Goal: Task Accomplishment & Management: Manage account settings

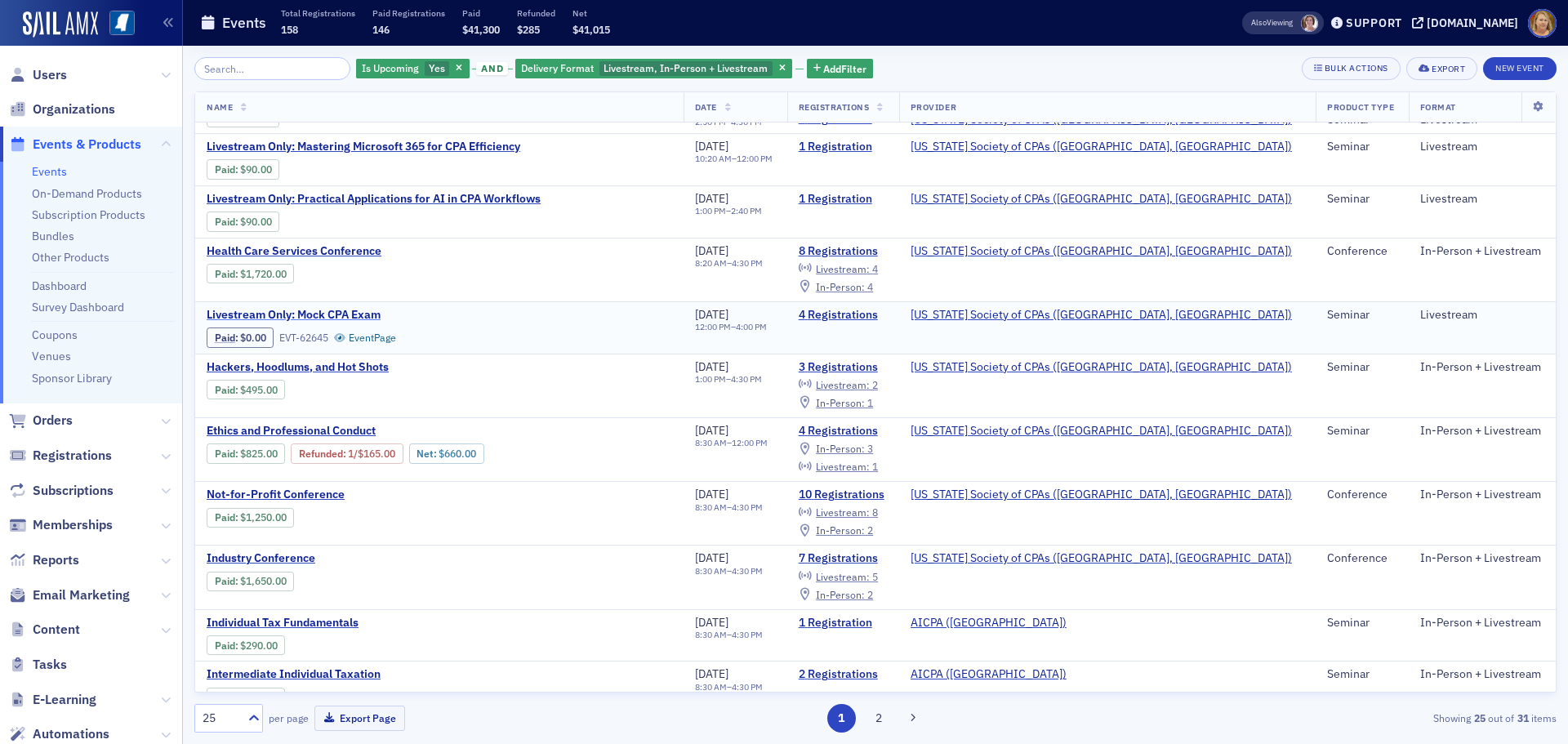
scroll to position [245, 0]
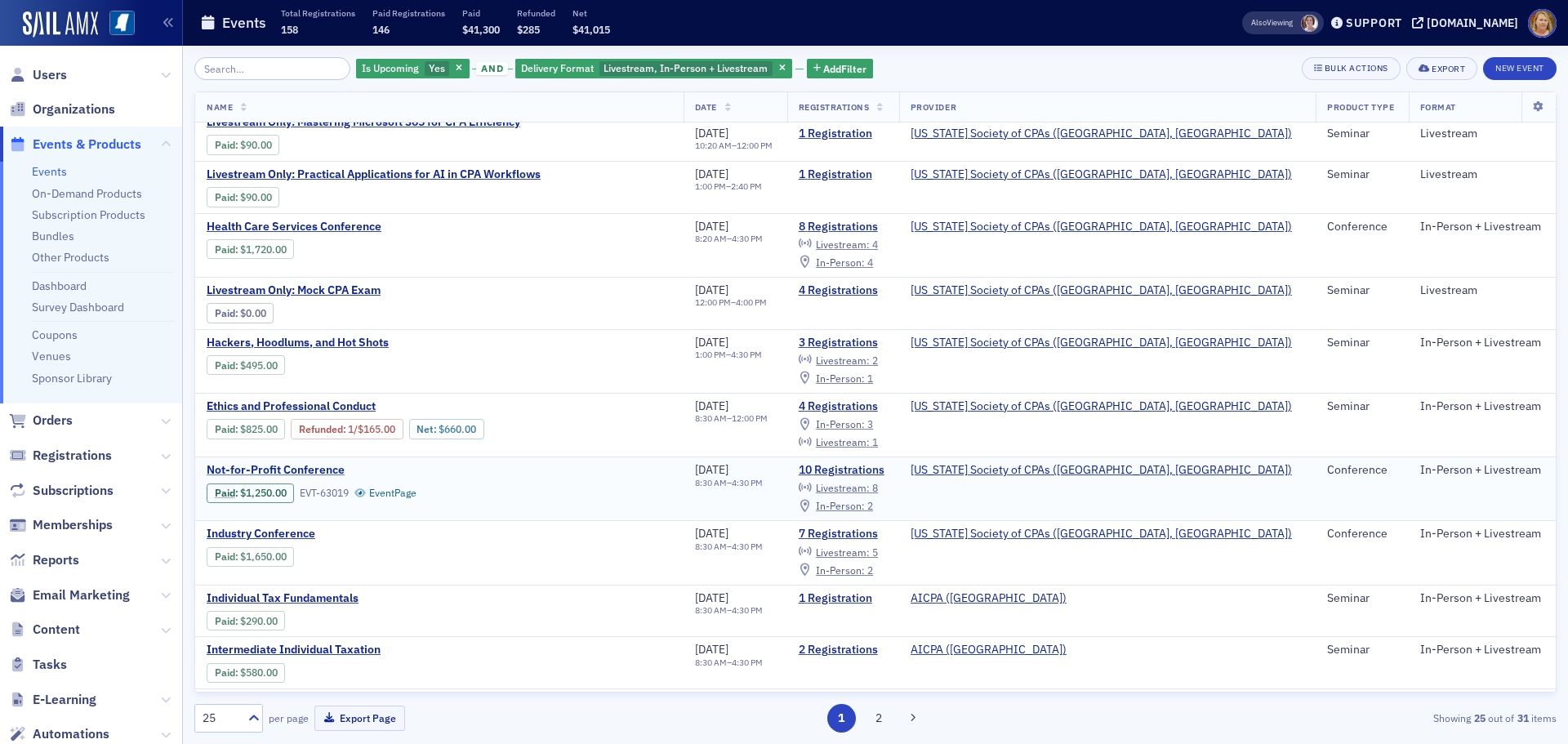
click at [333, 468] on span "Not-for-Profit Conference" at bounding box center [343, 470] width 274 height 14
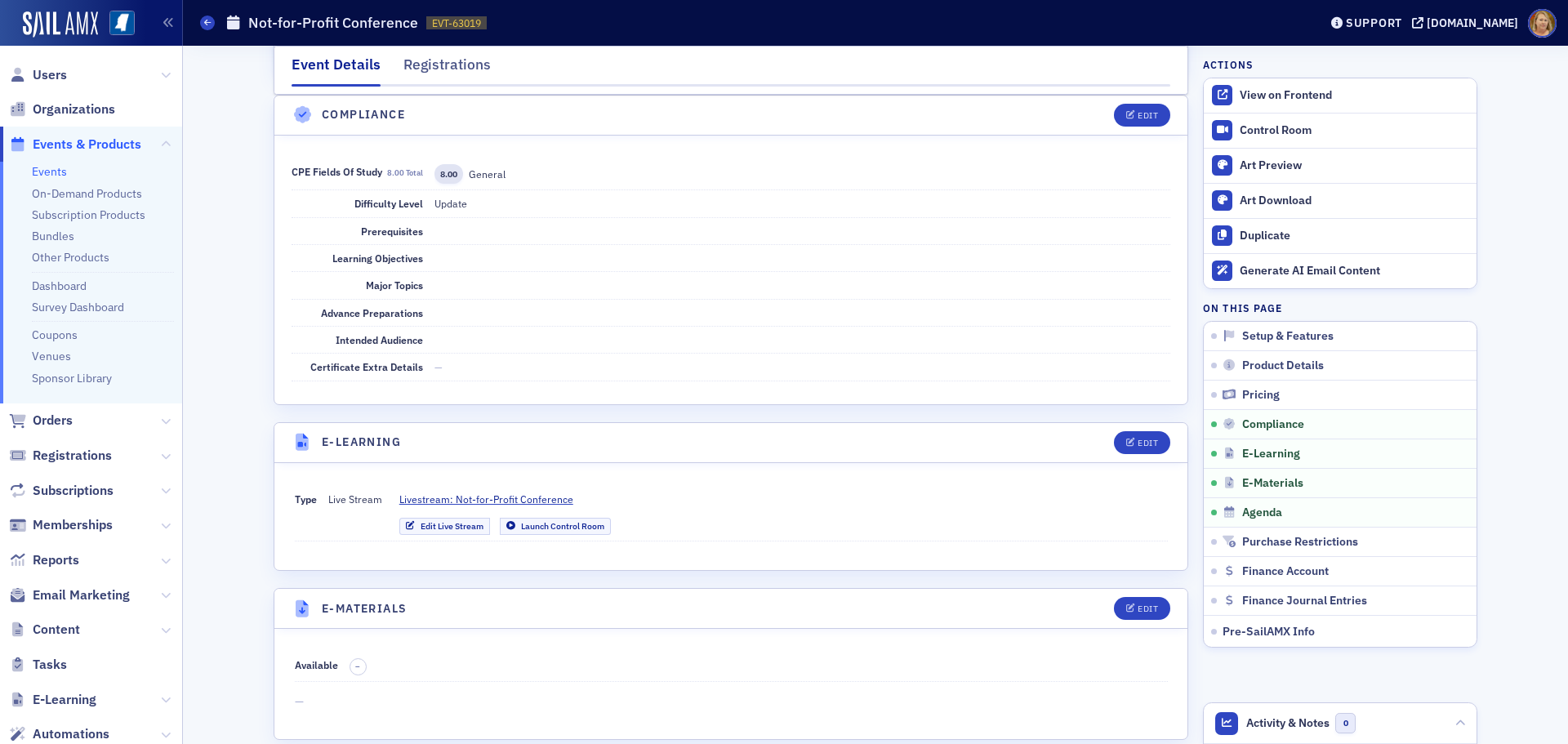
scroll to position [3020, 0]
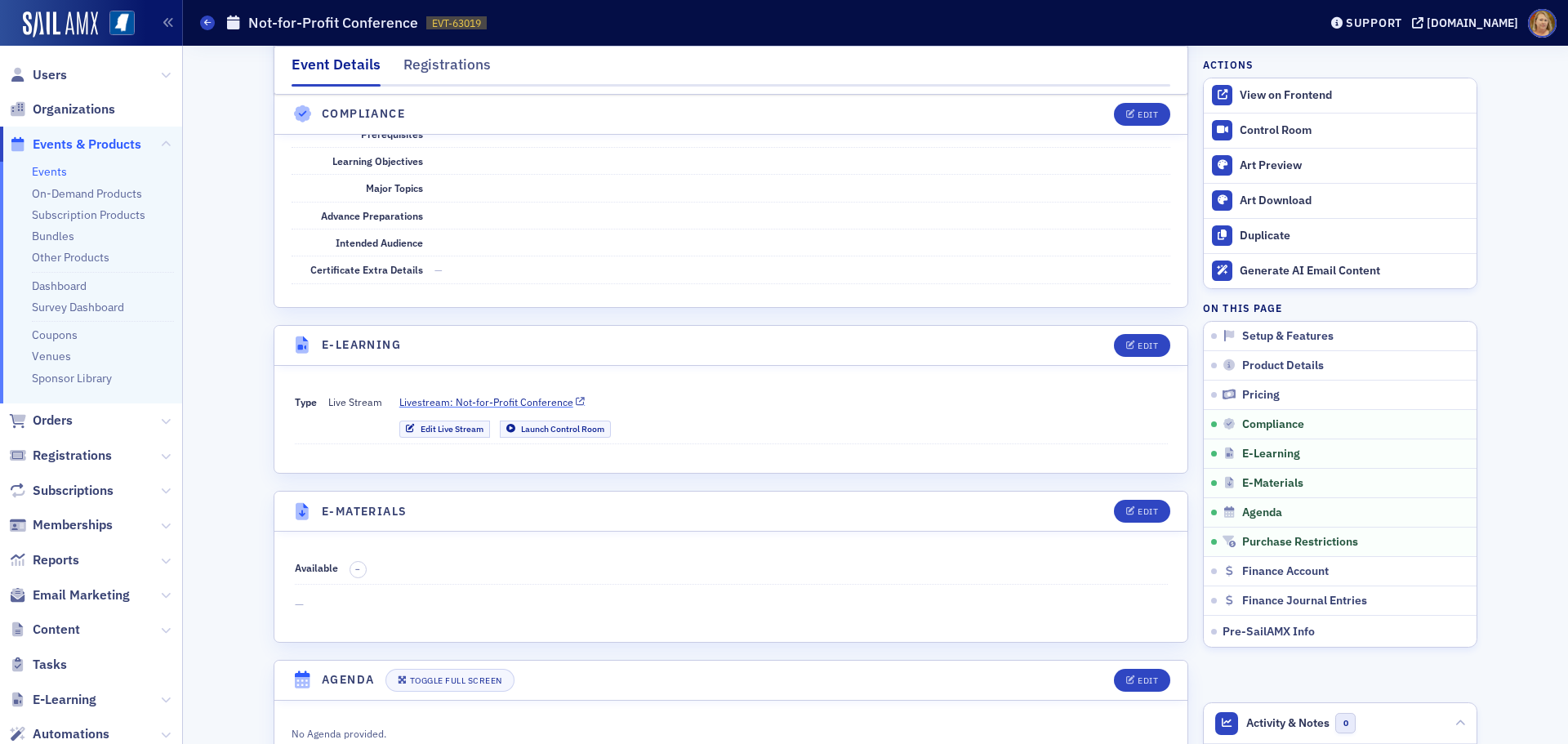
click at [504, 394] on span "Livestream: Not-for-Profit Conference" at bounding box center [486, 402] width 174 height 14
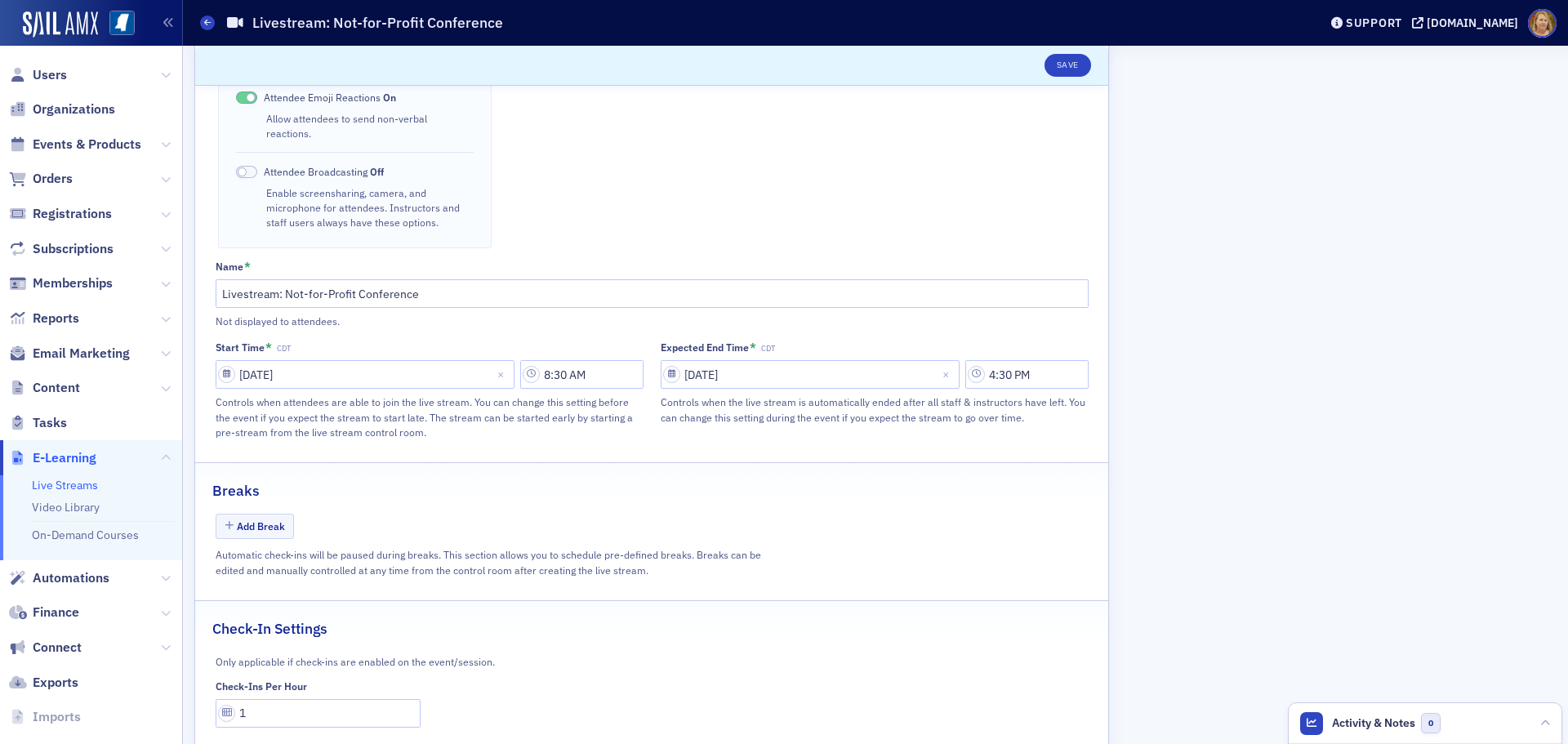
scroll to position [640, 0]
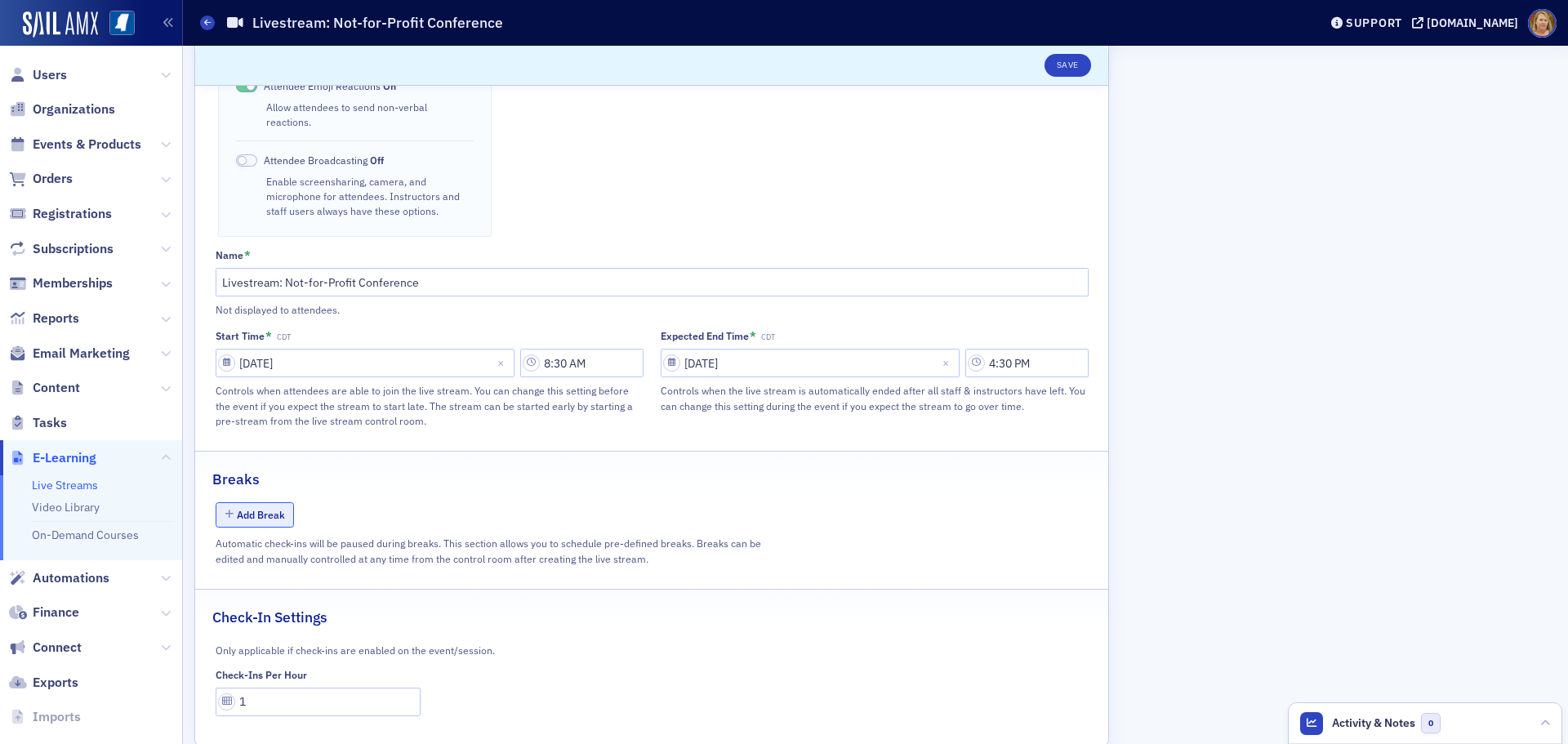
click at [274, 502] on button "Add Break" at bounding box center [255, 515] width 79 height 25
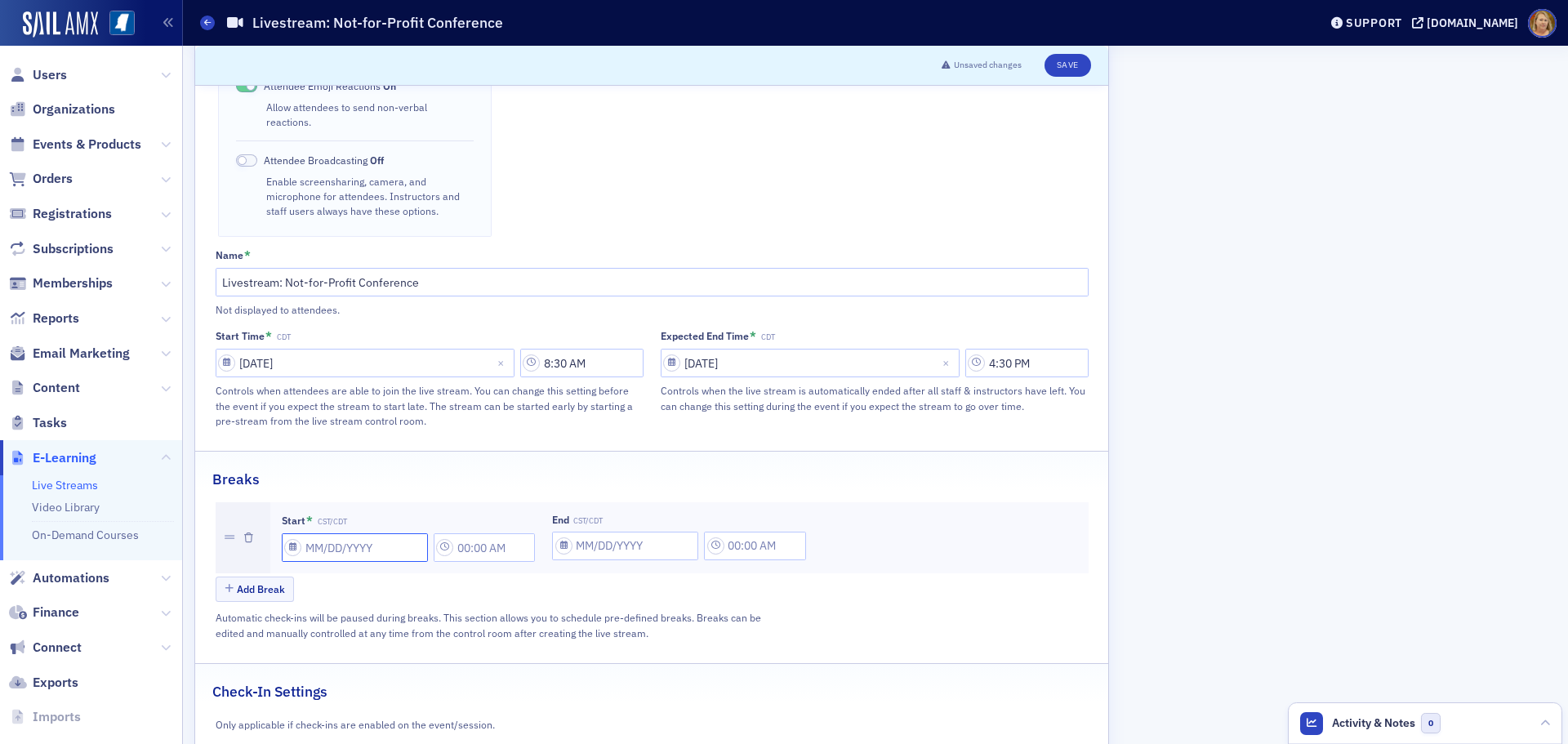
click at [309, 533] on input "Start * CST/CDT" at bounding box center [354, 547] width 147 height 29
select select "7"
select select "2025"
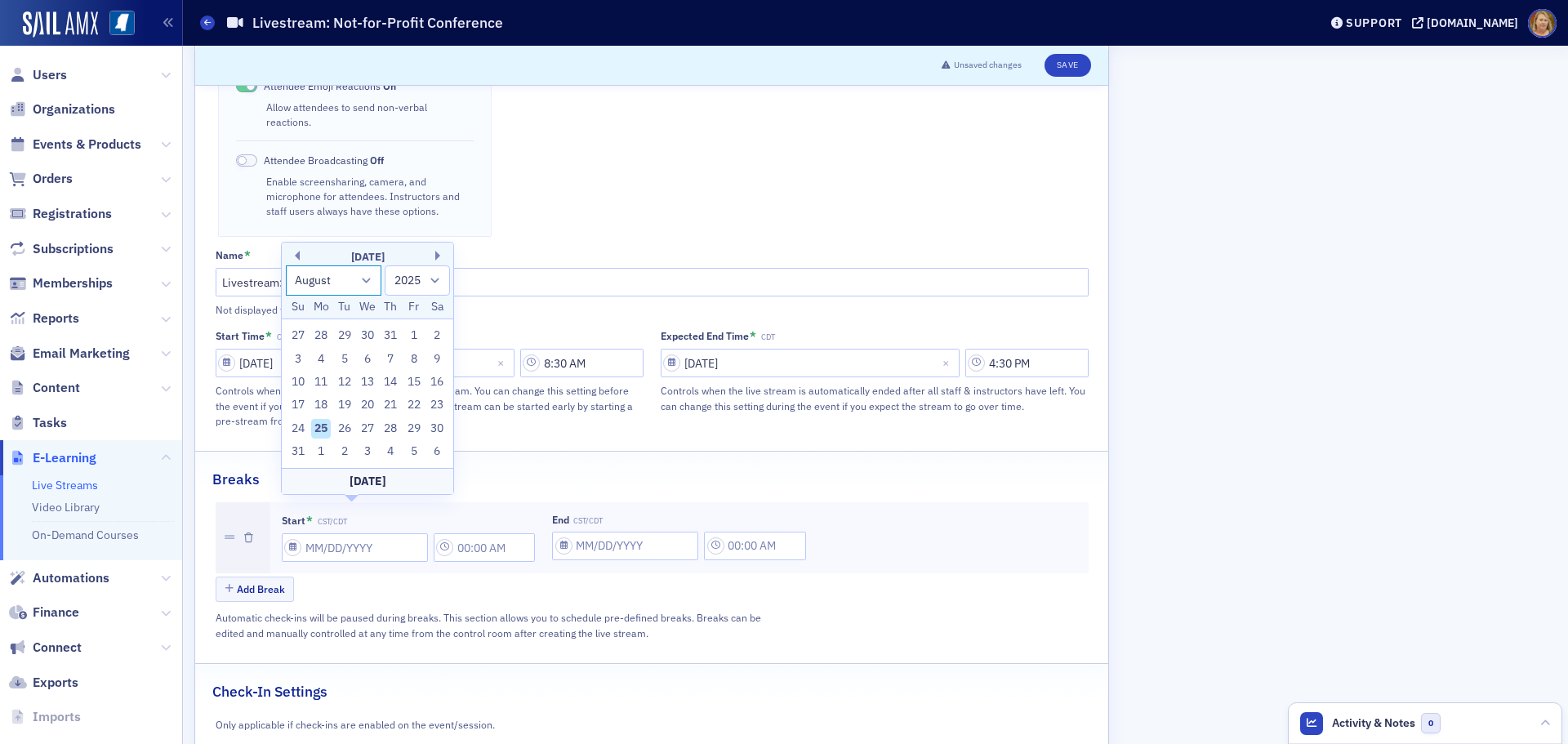
click at [368, 281] on select "January February March April May June July August September October November De…" at bounding box center [334, 280] width 96 height 31
select select "8"
click at [286, 288] on select "January February March April May June July August September October November De…" at bounding box center [334, 280] width 96 height 31
click at [388, 429] on div "25" at bounding box center [391, 429] width 20 height 20
type input "[DATE]"
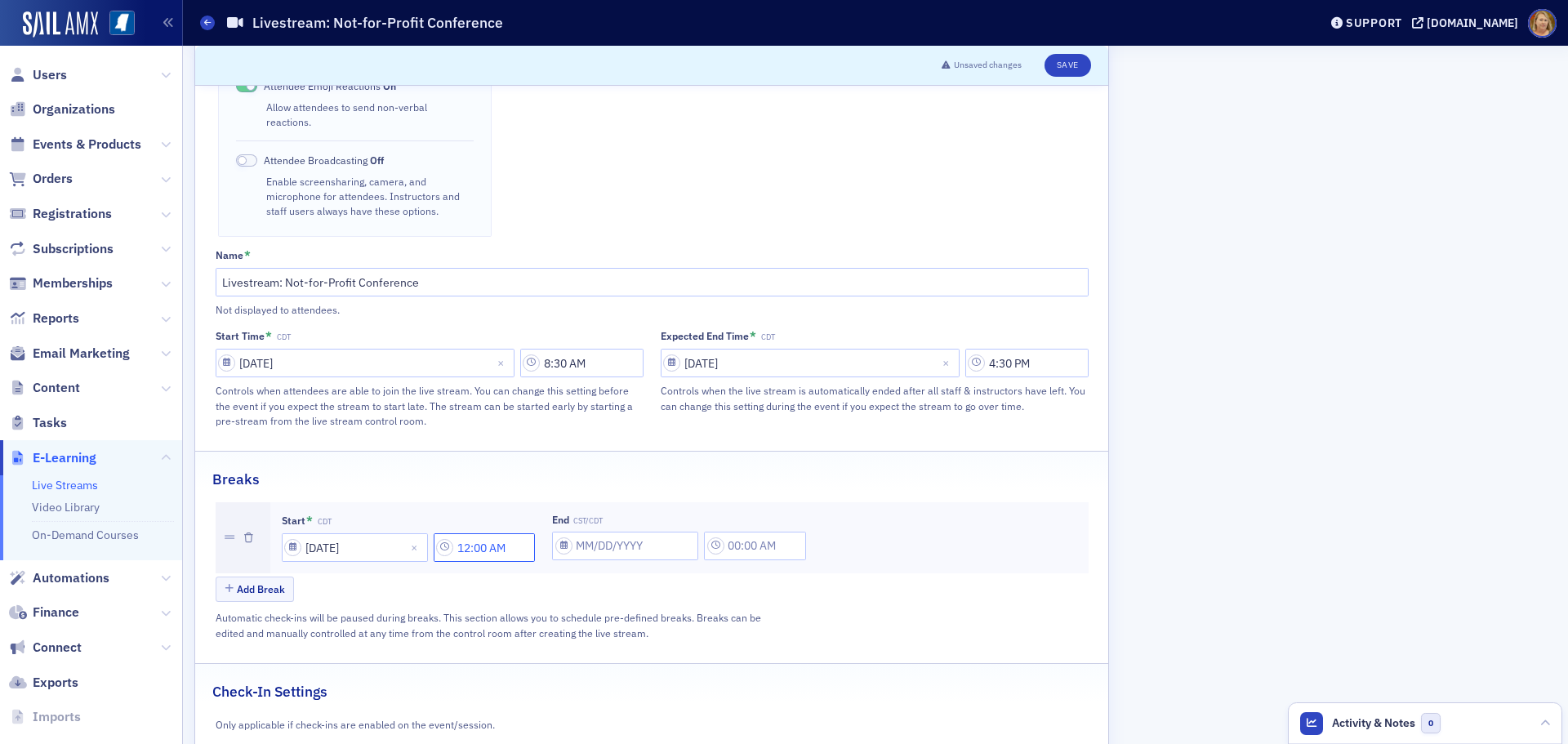
click at [479, 533] on input "12:00 AM" at bounding box center [485, 547] width 102 height 29
click at [548, 517] on input "text" at bounding box center [549, 517] width 3 height 17
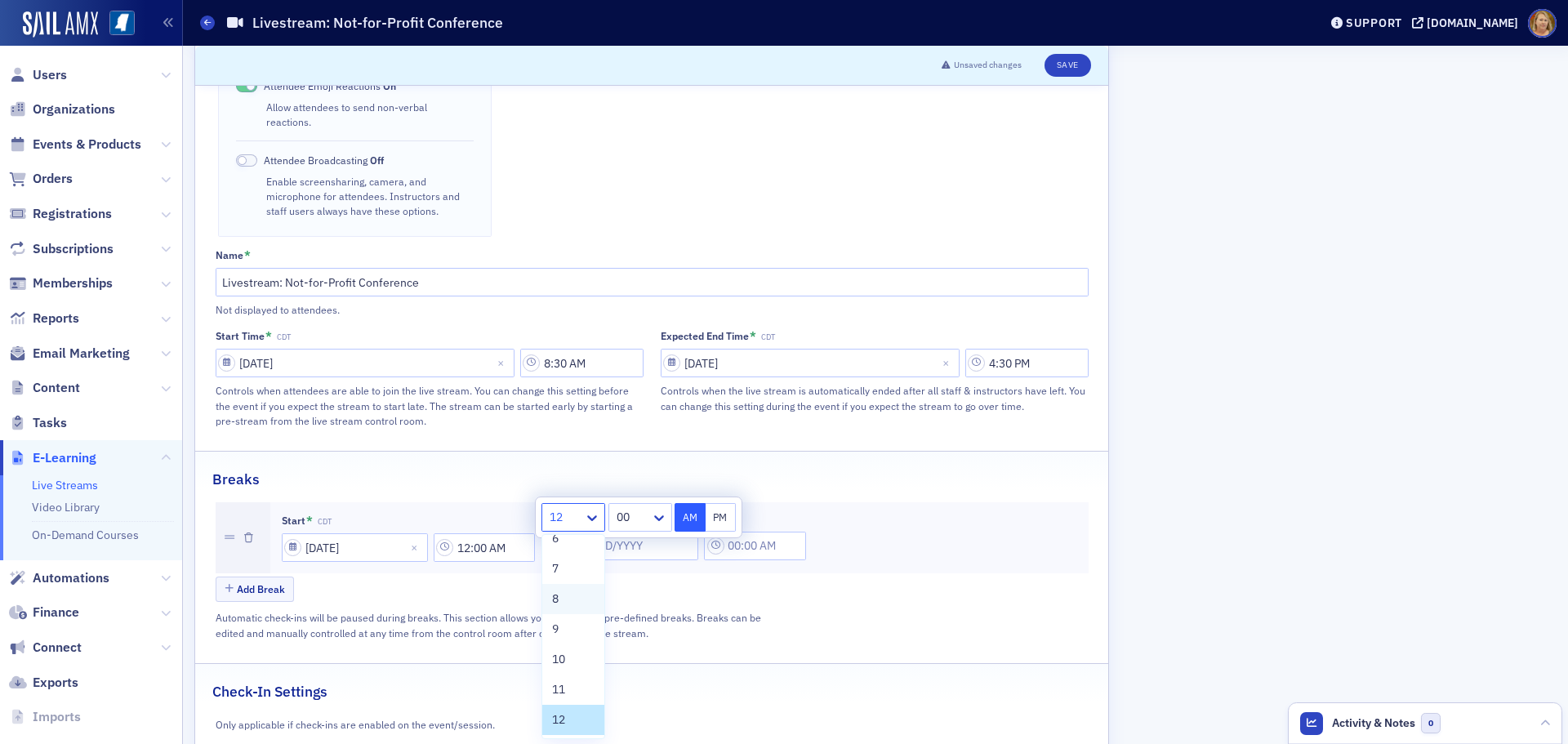
click at [565, 598] on div "8" at bounding box center [573, 598] width 42 height 17
click at [624, 520] on div at bounding box center [630, 517] width 38 height 21
click at [623, 572] on span "25" at bounding box center [621, 573] width 13 height 17
type input "8:25 AM"
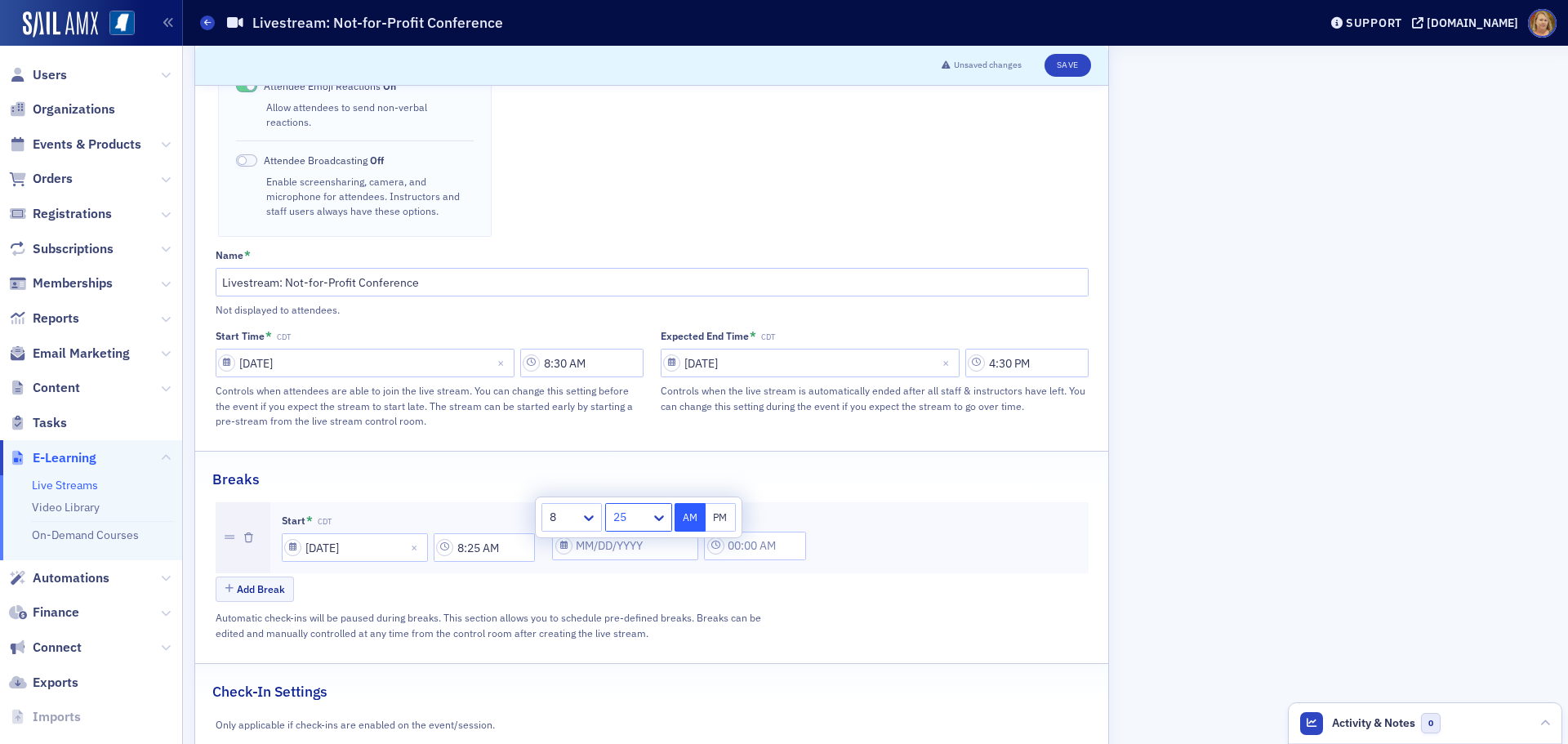
click at [693, 518] on button "AM" at bounding box center [690, 518] width 31 height 29
click at [763, 531] on input "text" at bounding box center [755, 545] width 102 height 29
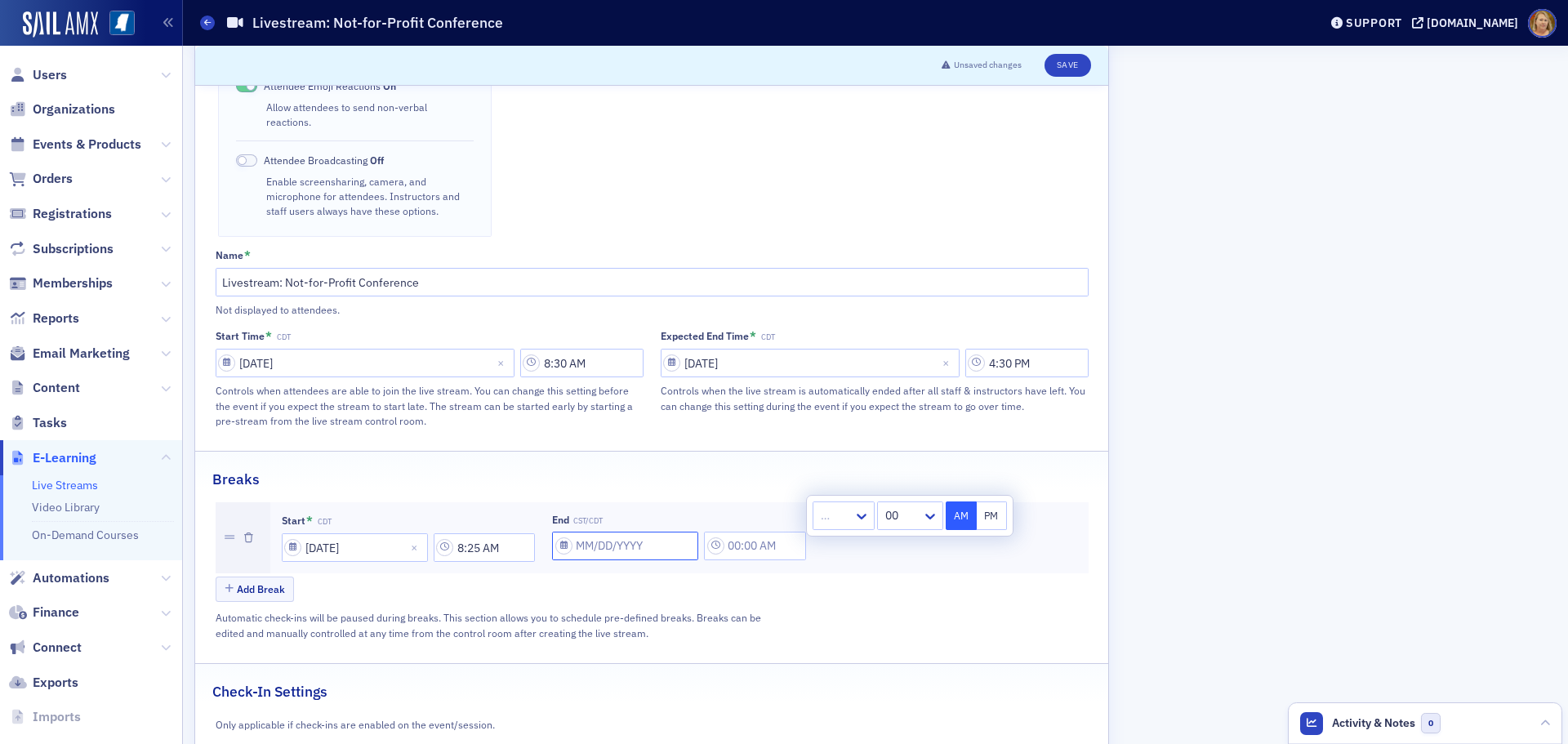
select select "7"
select select "2025"
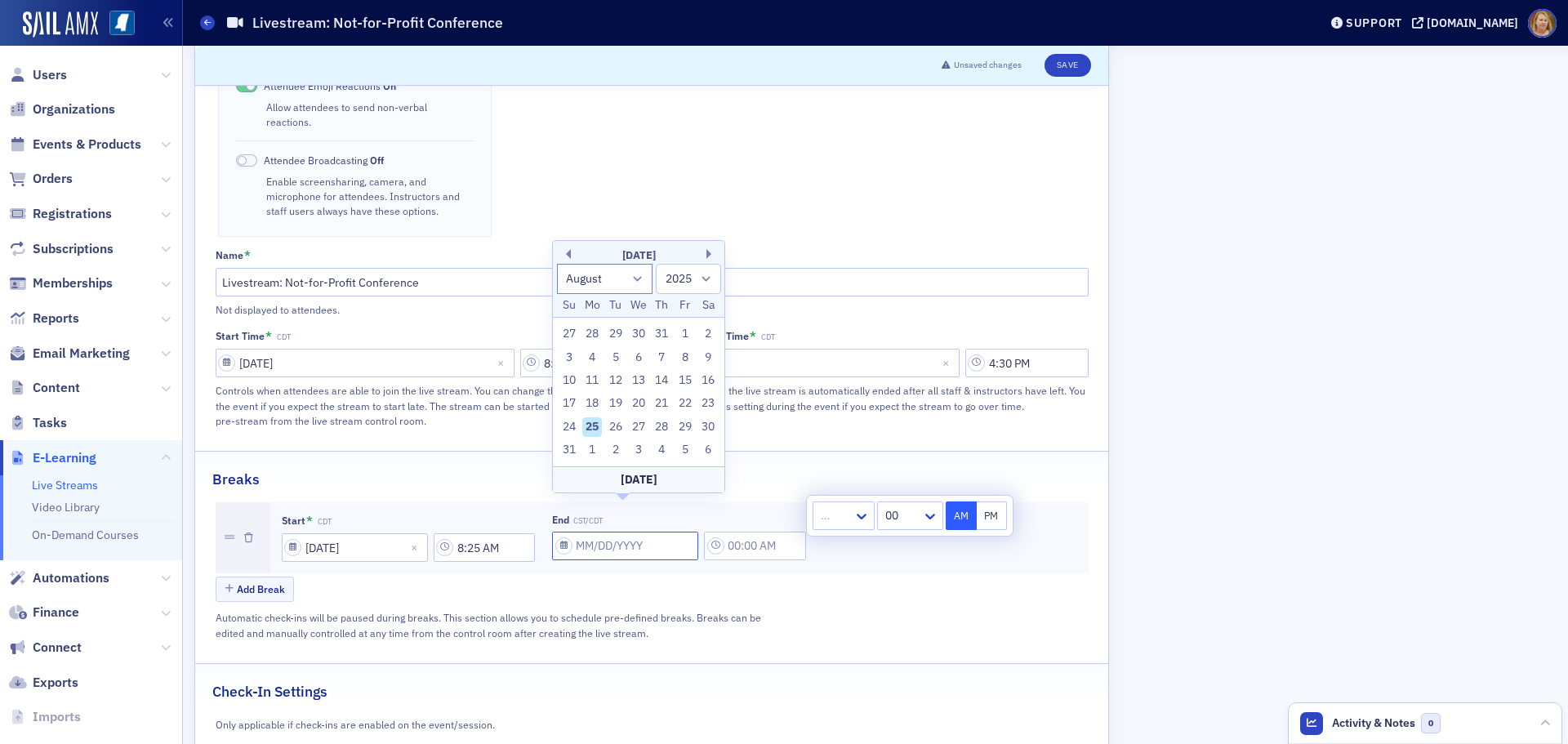
click at [612, 531] on input "End CST/CDT" at bounding box center [625, 545] width 147 height 29
click at [640, 278] on select "January February March April May June July August September October November De…" at bounding box center [605, 279] width 96 height 31
select select "8"
click at [557, 287] on select "January February March April May June July August September October November De…" at bounding box center [605, 279] width 96 height 31
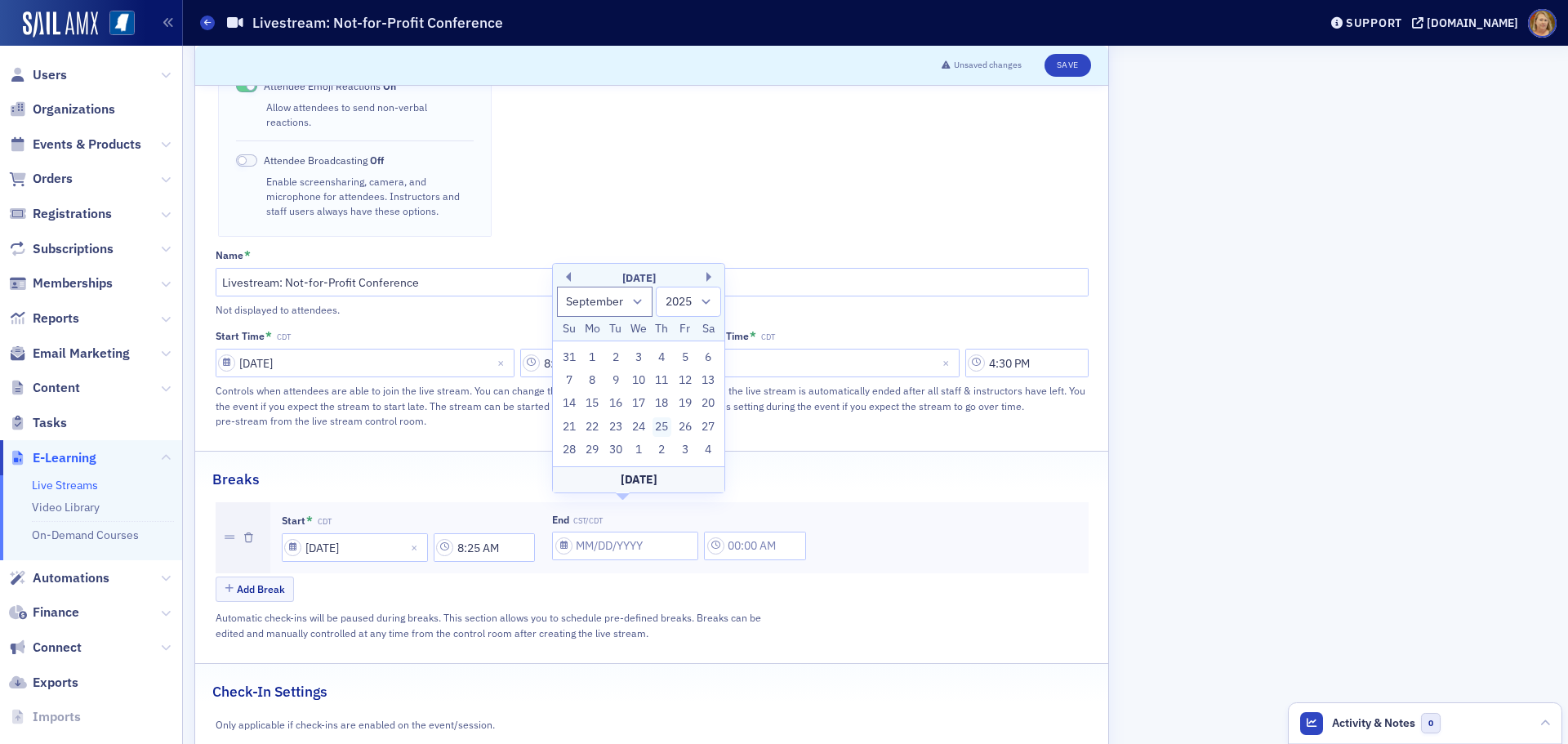
click at [655, 425] on div "25" at bounding box center [663, 427] width 20 height 20
type input "[DATE]"
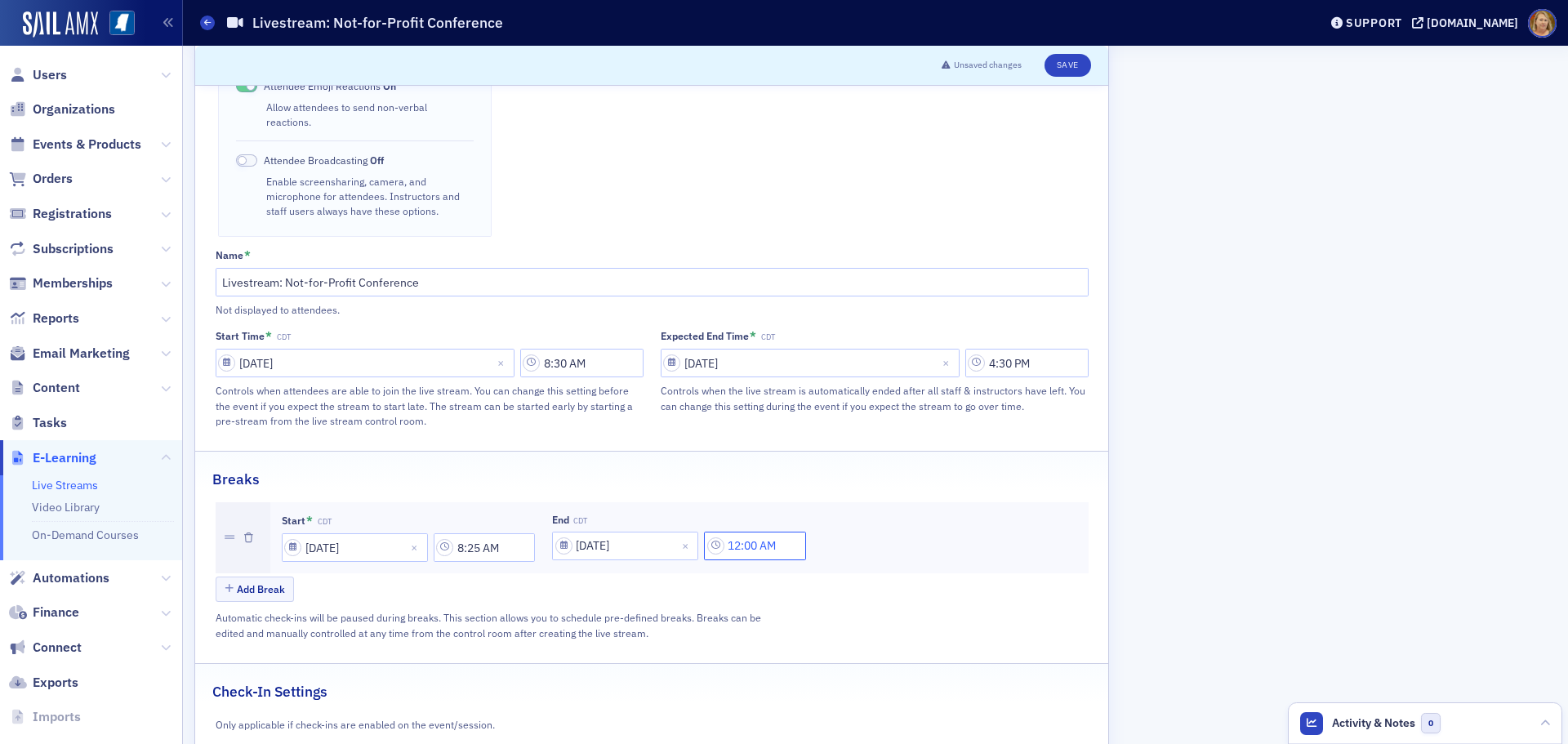
click at [746, 531] on input "12:00 AM" at bounding box center [755, 545] width 102 height 29
click at [829, 513] on div at bounding box center [836, 515] width 34 height 21
click at [834, 678] on div "8" at bounding box center [844, 681] width 42 height 17
click at [900, 521] on div at bounding box center [902, 515] width 38 height 21
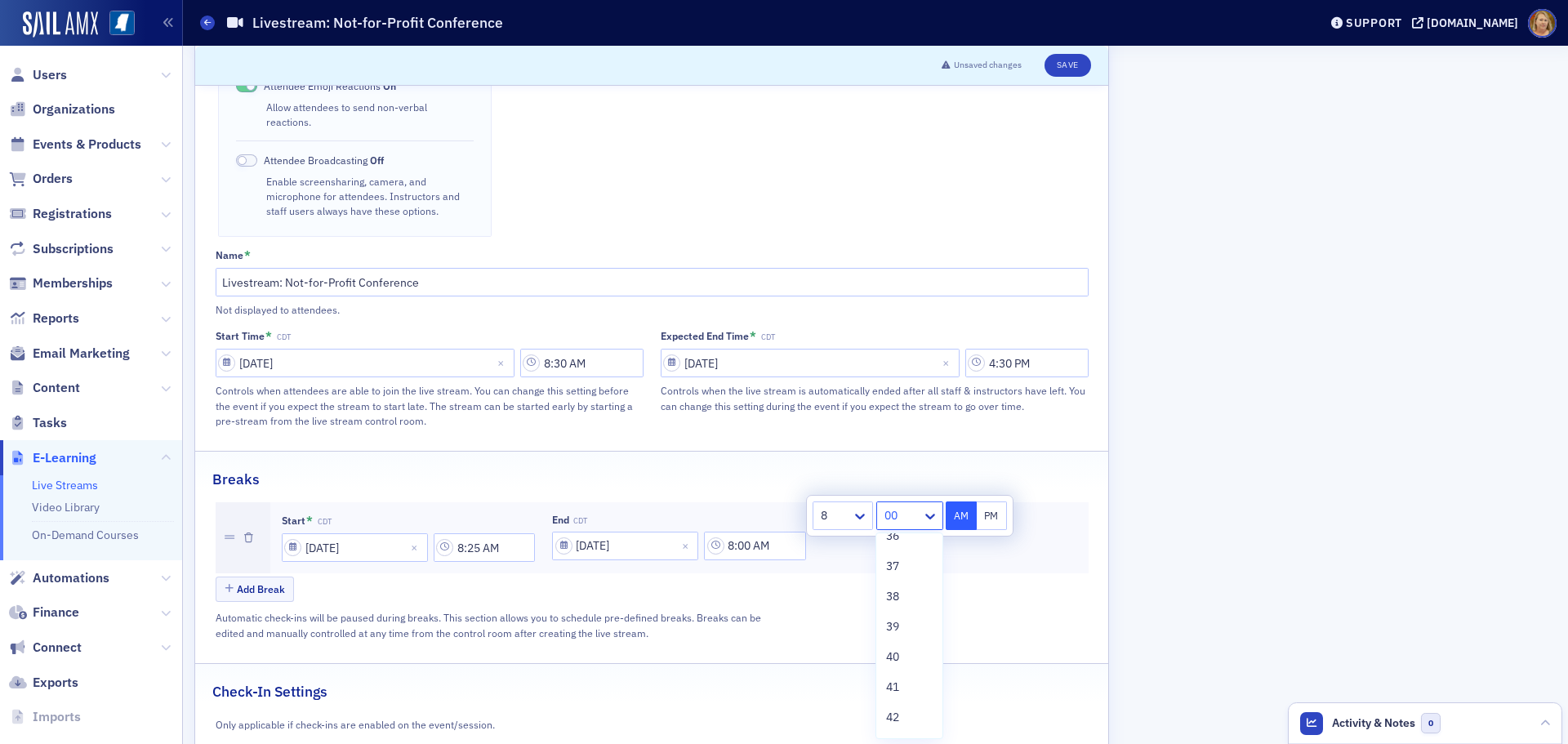
scroll to position [1143, 0]
click at [897, 611] on span "40" at bounding box center [893, 616] width 13 height 17
type input "8:40 AM"
click at [965, 515] on button "AM" at bounding box center [961, 516] width 31 height 29
click at [272, 576] on button "Add Break" at bounding box center [255, 589] width 79 height 25
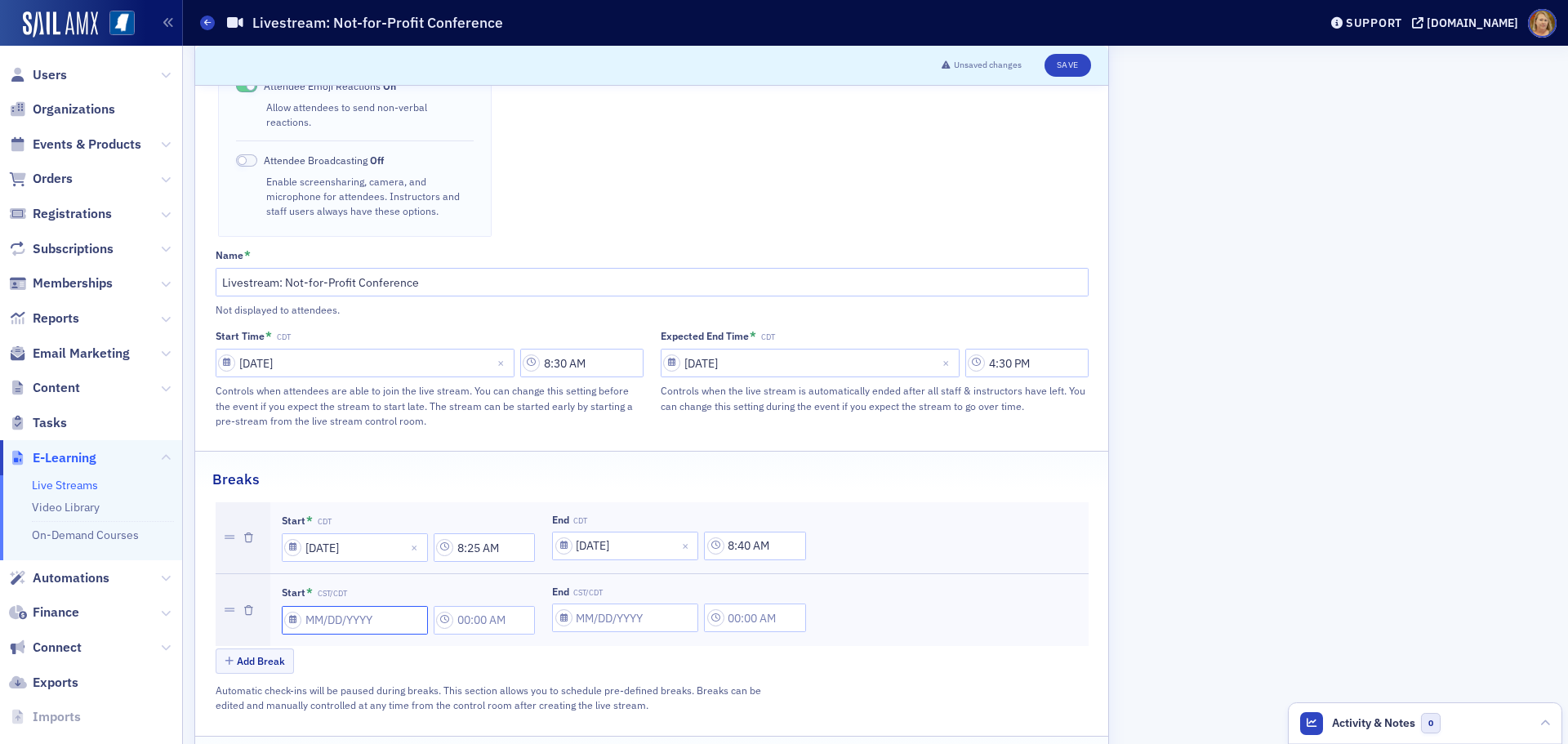
select select "7"
select select "2025"
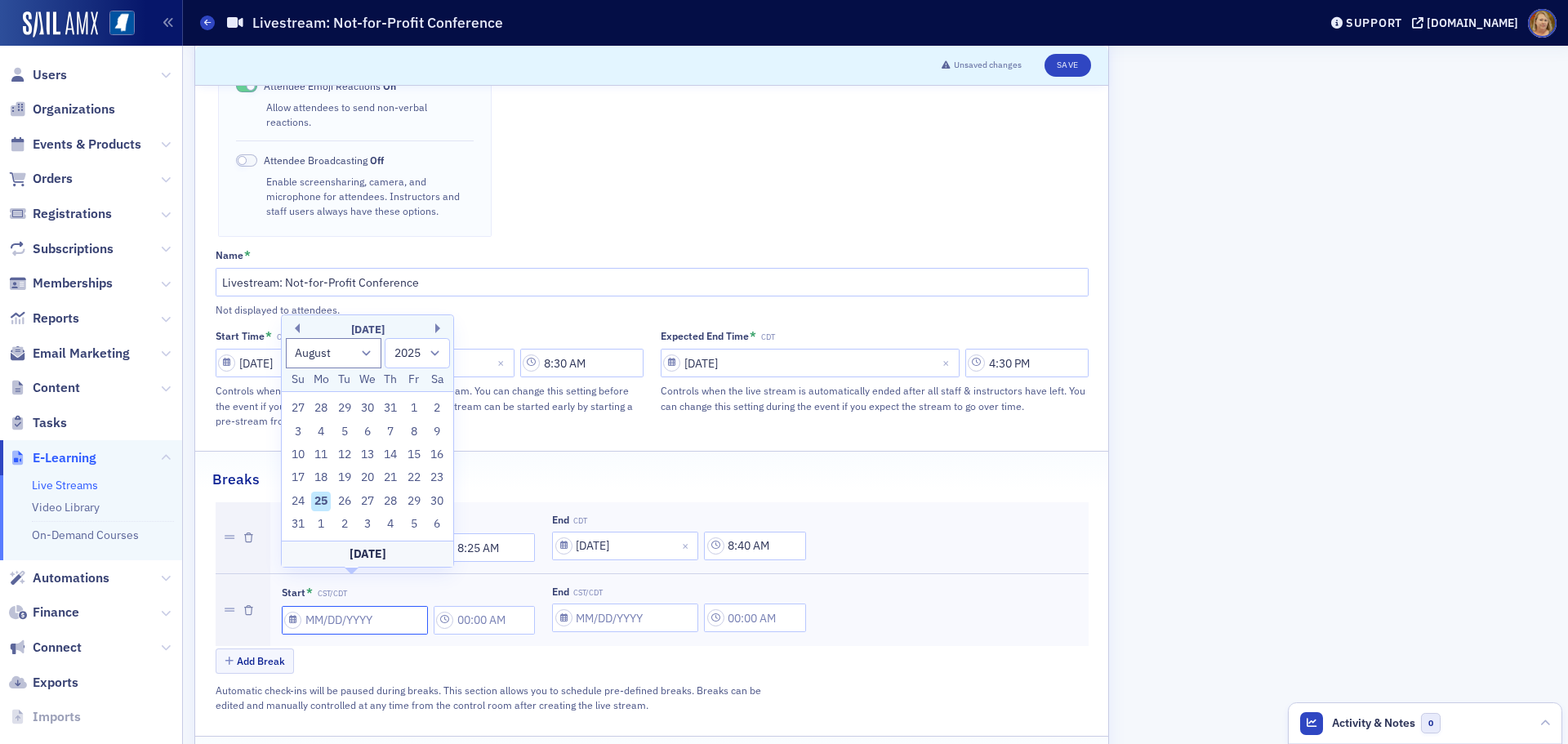
click at [300, 606] on input "Start * CST/CDT" at bounding box center [354, 620] width 147 height 29
click at [369, 356] on select "January February March April May June July August September October November De…" at bounding box center [334, 353] width 96 height 31
select select "8"
click at [286, 361] on select "January February March April May June July August September October November De…" at bounding box center [334, 353] width 96 height 31
click at [391, 500] on div "25" at bounding box center [391, 501] width 20 height 20
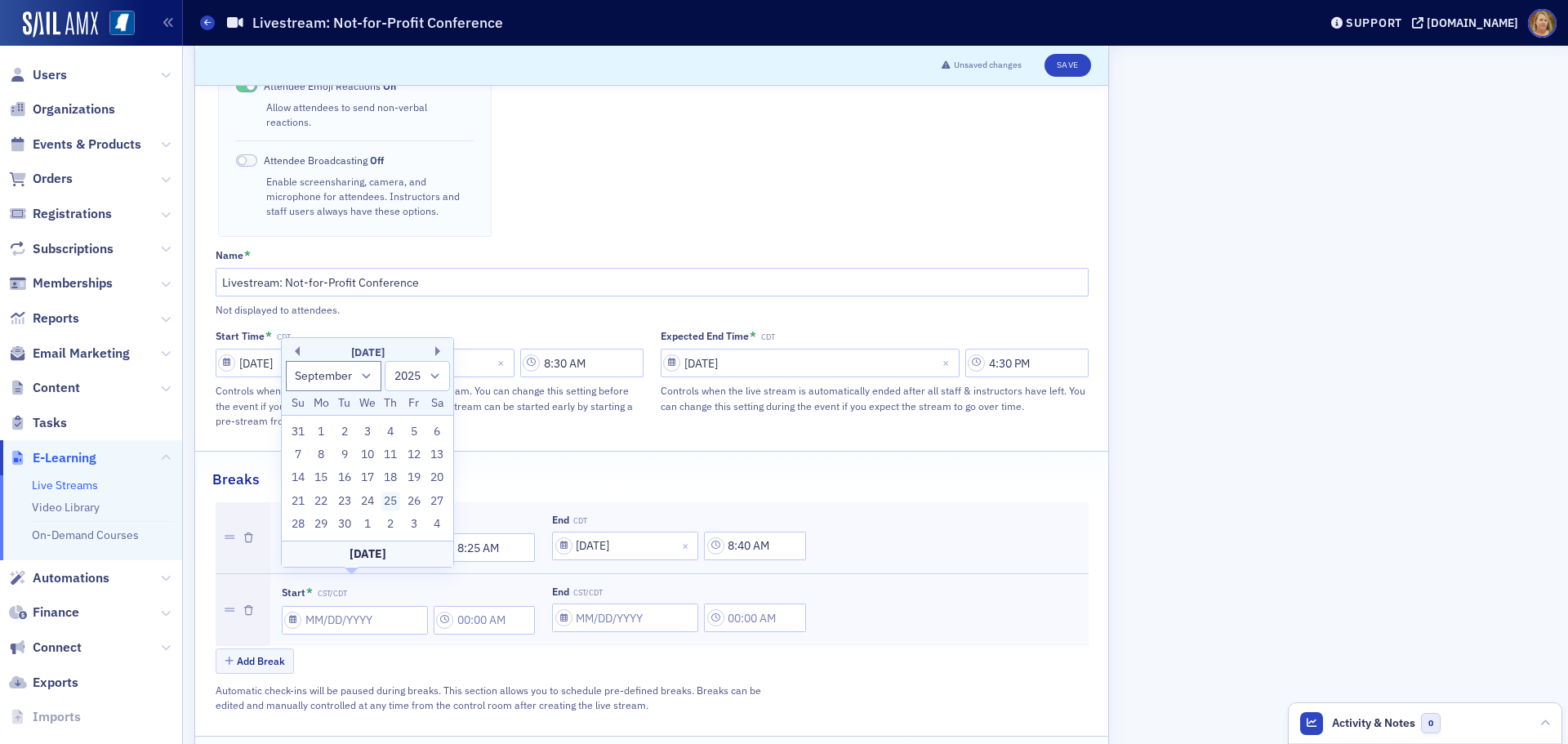
type input "[DATE]"
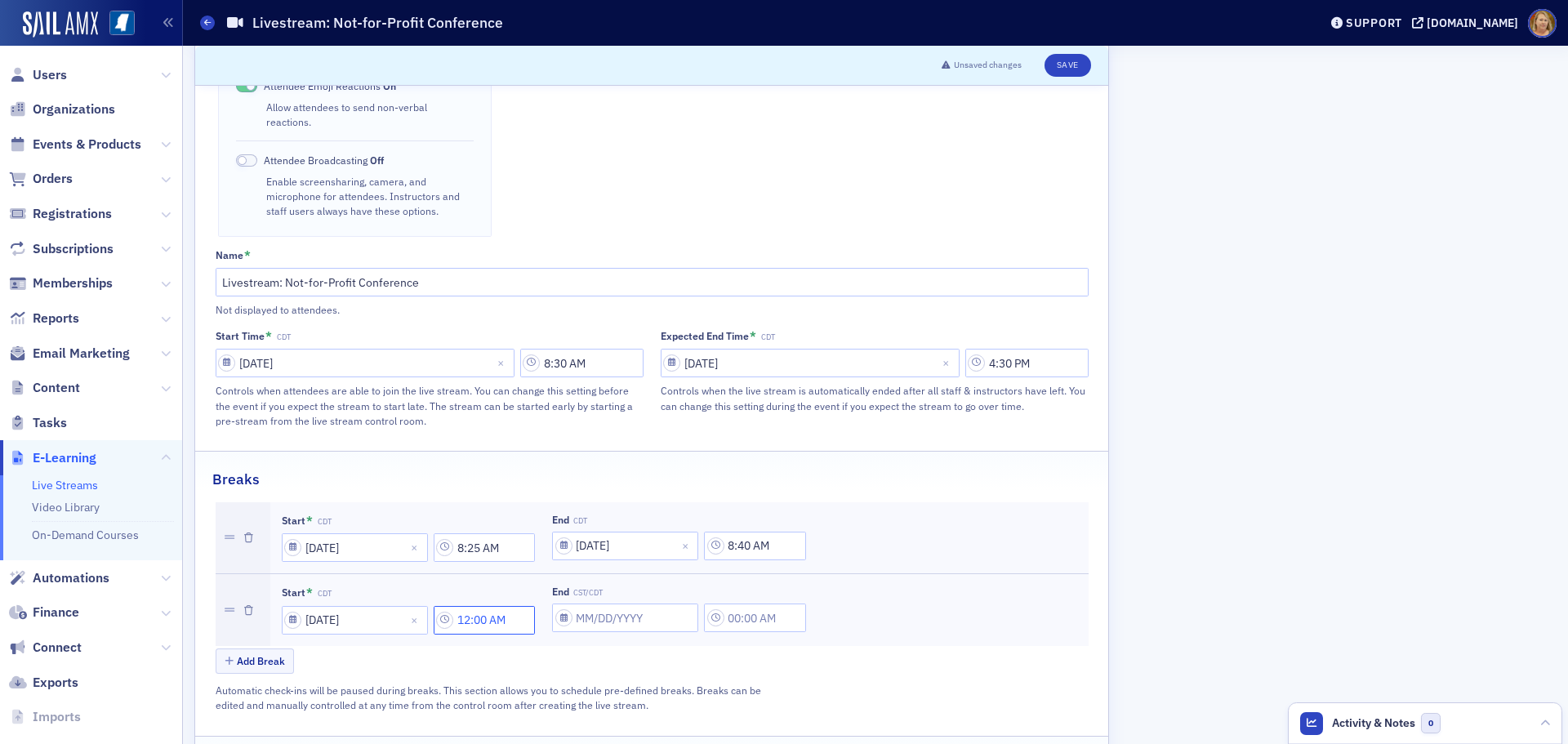
click at [465, 606] on input "12:00 AM" at bounding box center [485, 620] width 102 height 29
click at [558, 594] on div at bounding box center [566, 589] width 34 height 21
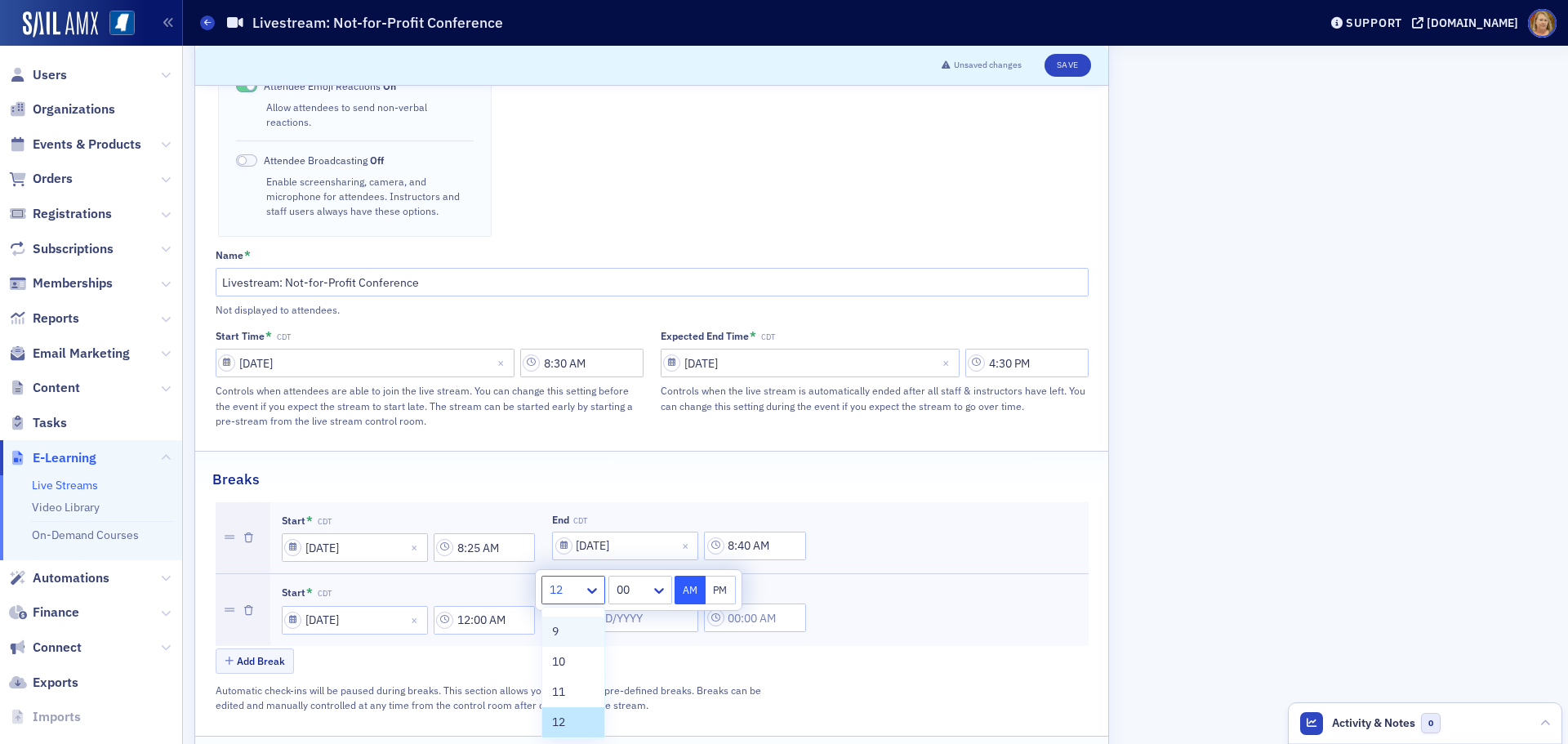
scroll to position [238, 0]
click at [574, 657] on div "10" at bounding box center [573, 659] width 42 height 17
click at [628, 599] on div at bounding box center [632, 589] width 34 height 21
click at [639, 689] on div "10" at bounding box center [640, 682] width 42 height 17
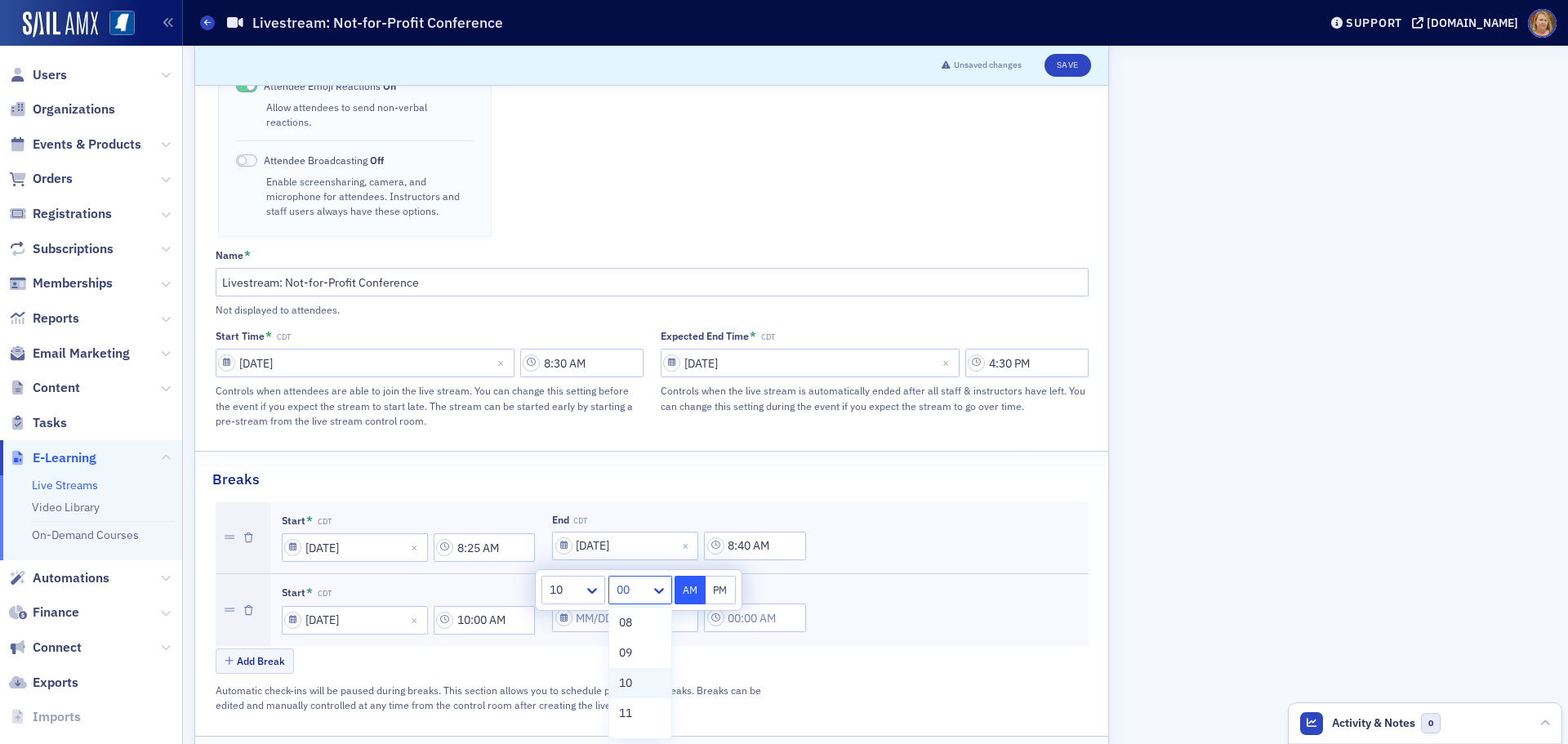
type input "10:10 AM"
click at [682, 592] on button "AM" at bounding box center [690, 589] width 31 height 29
click at [745, 603] on input "text" at bounding box center [755, 617] width 102 height 29
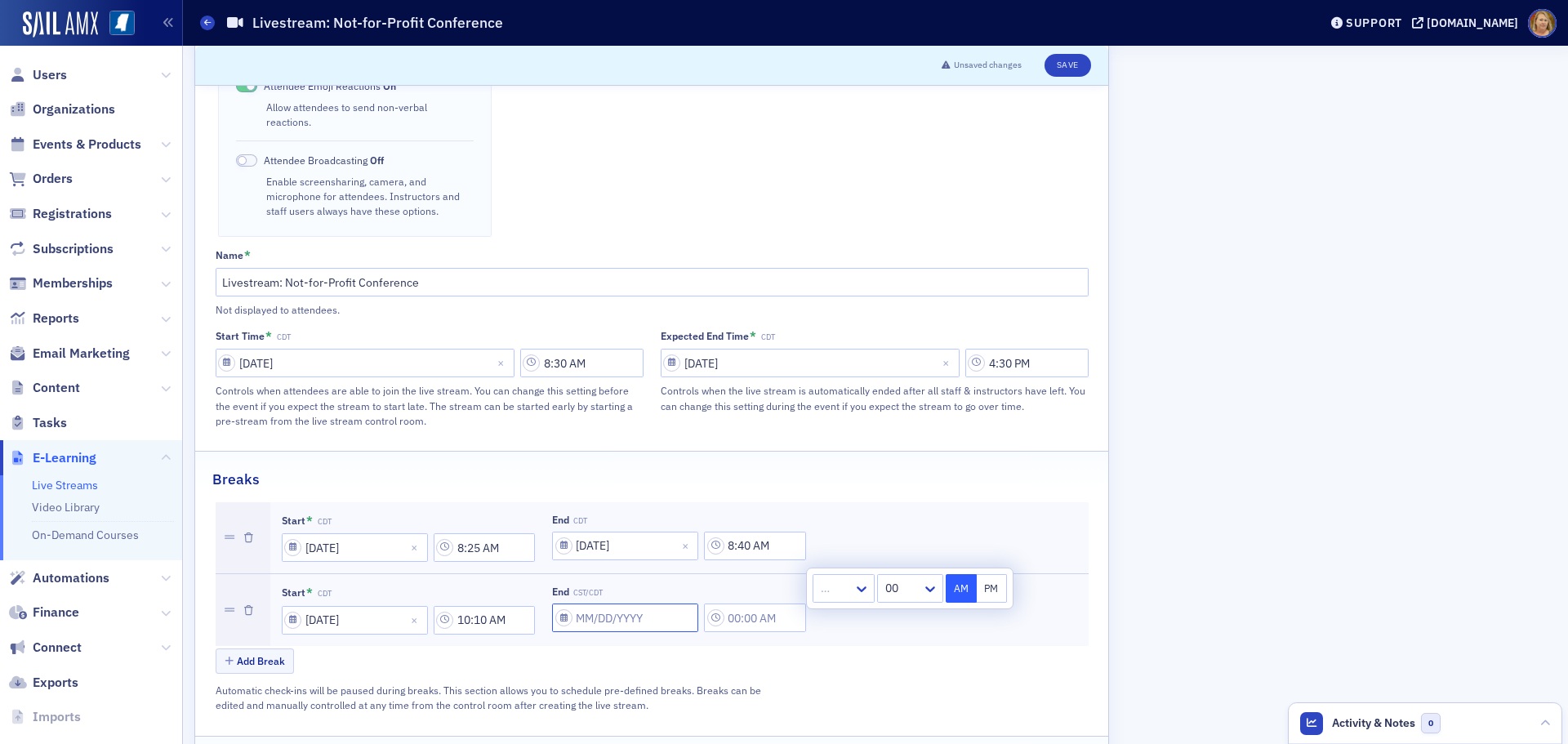
click at [664, 603] on input "End CST/CDT" at bounding box center [625, 617] width 147 height 29
select select "7"
select select "2025"
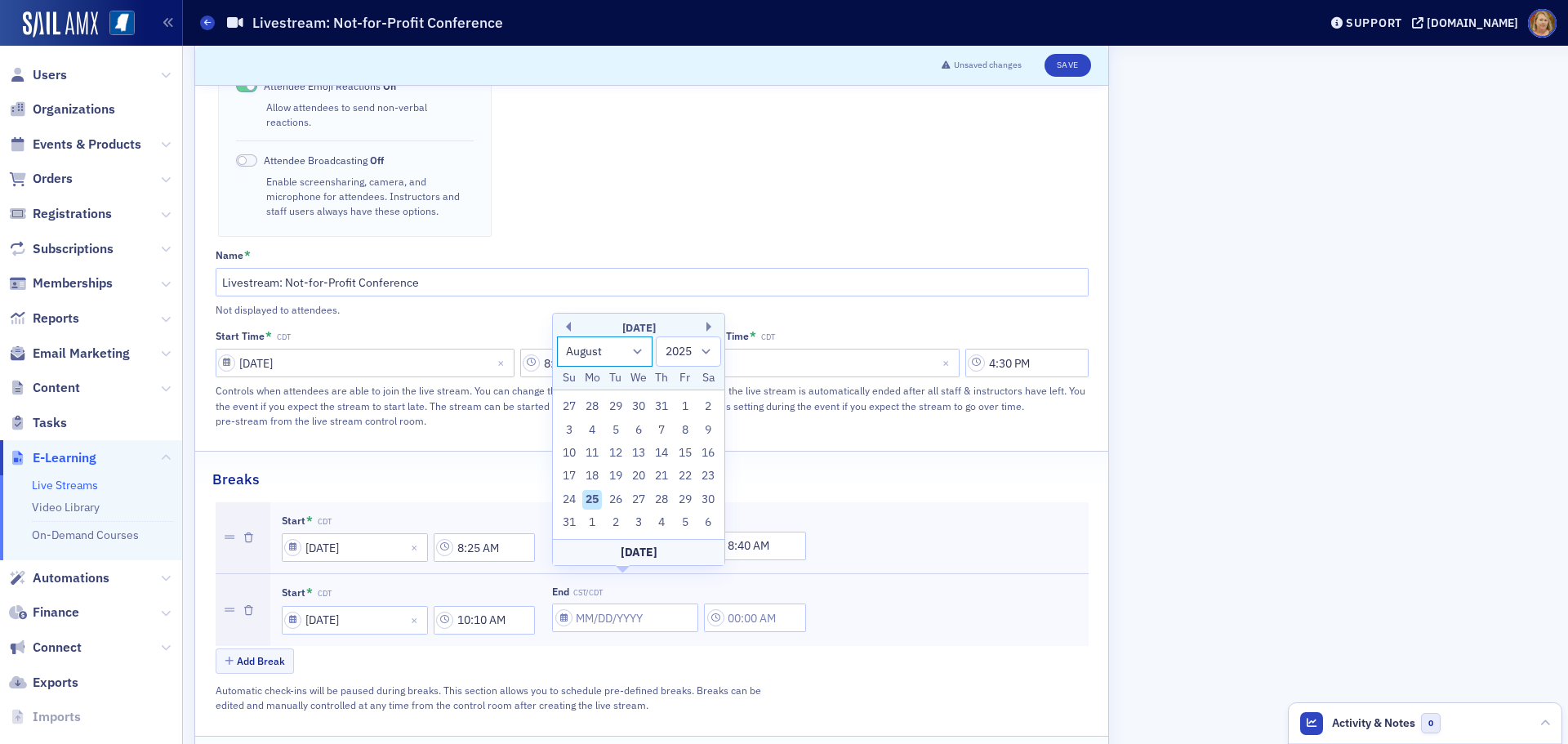
click at [632, 350] on select "January February March April May June July August September October November De…" at bounding box center [605, 351] width 96 height 31
select select "8"
click at [557, 359] on select "January February March April May June July August September October November De…" at bounding box center [605, 351] width 96 height 31
click at [660, 500] on div "25" at bounding box center [663, 500] width 20 height 20
type input "[DATE]"
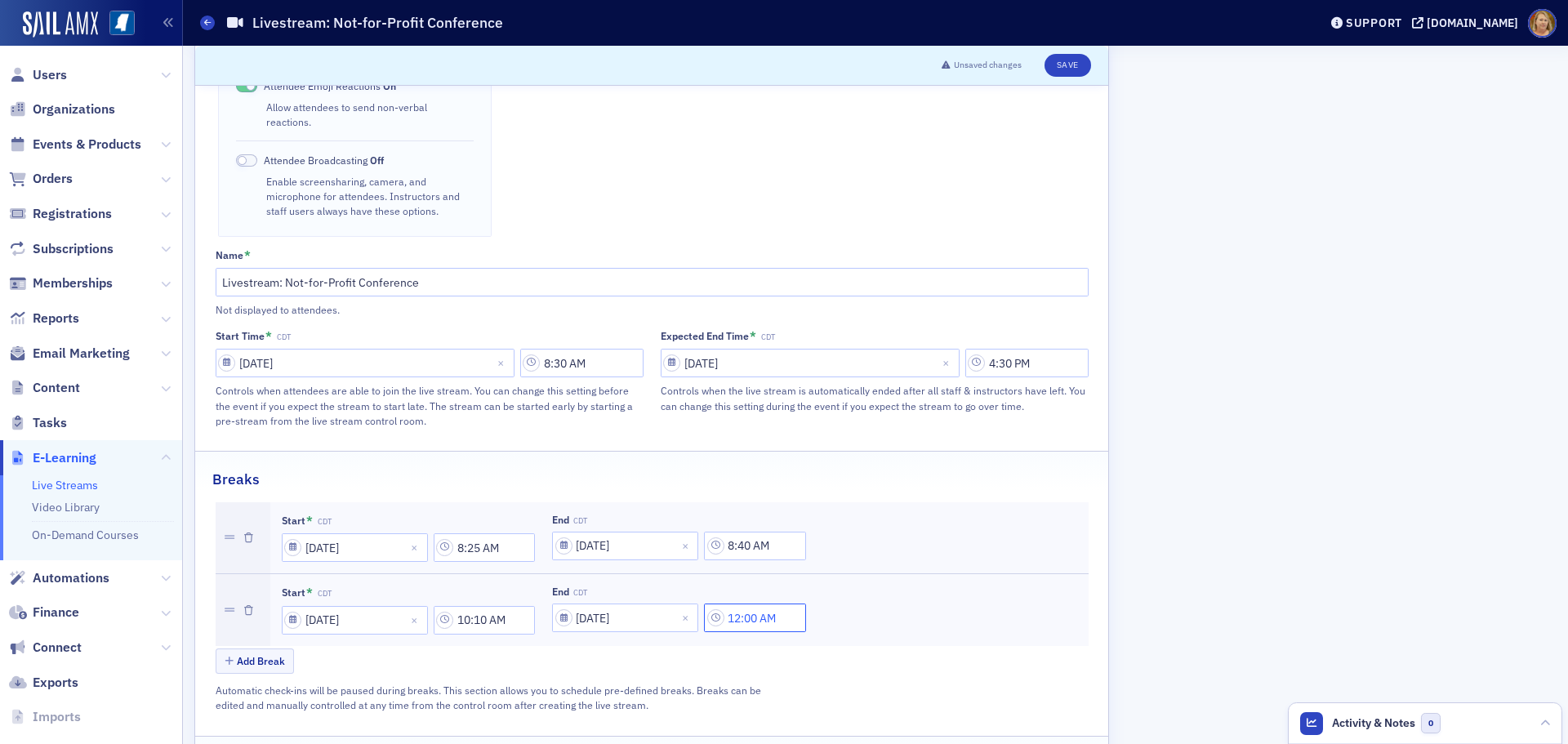
click at [742, 603] on input "12:00 AM" at bounding box center [755, 617] width 102 height 29
click at [838, 589] on div at bounding box center [836, 588] width 34 height 21
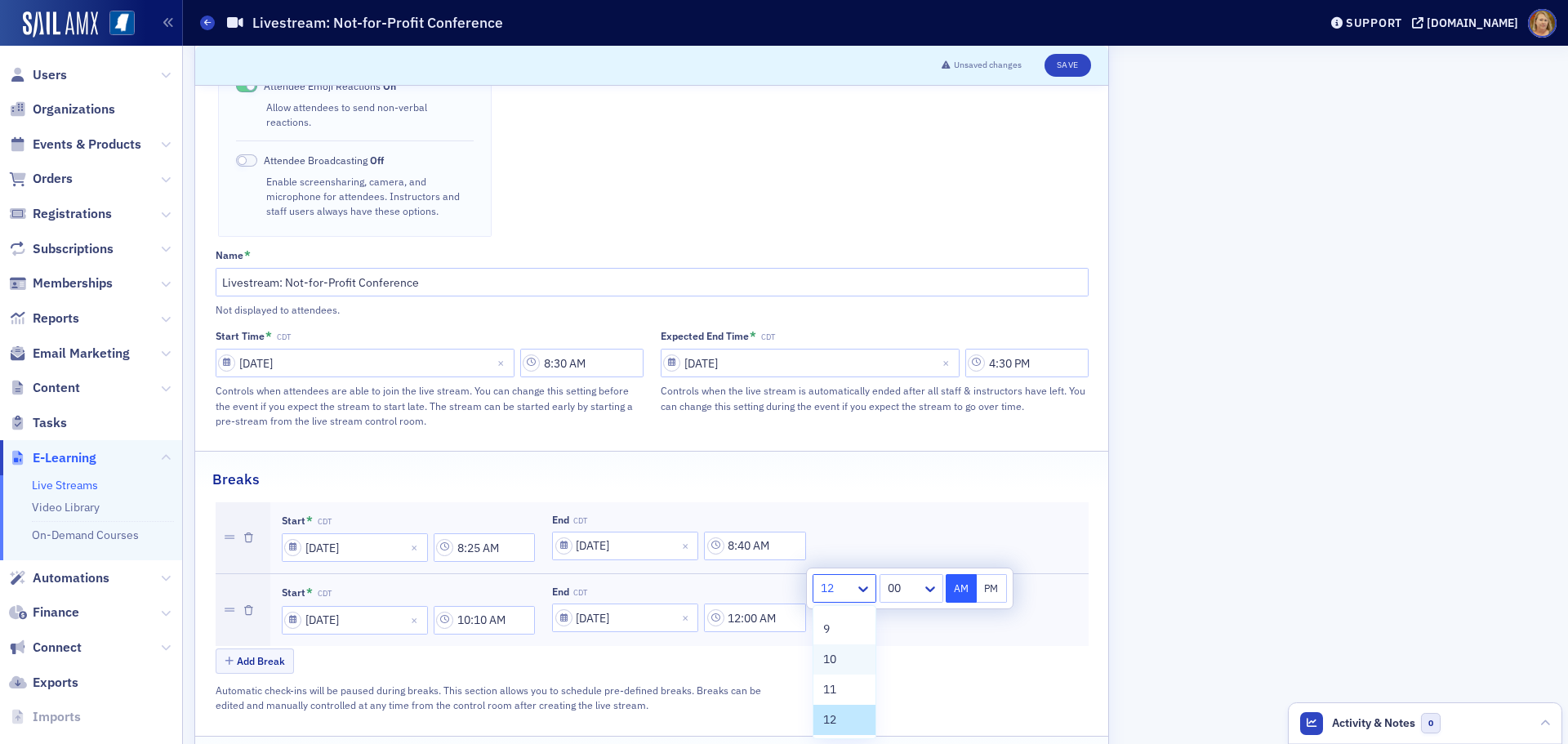
click at [838, 656] on div "10" at bounding box center [844, 659] width 42 height 17
click at [889, 602] on div "00" at bounding box center [911, 589] width 64 height 29
click at [895, 709] on span "30" at bounding box center [896, 713] width 13 height 17
type input "10:30 AM"
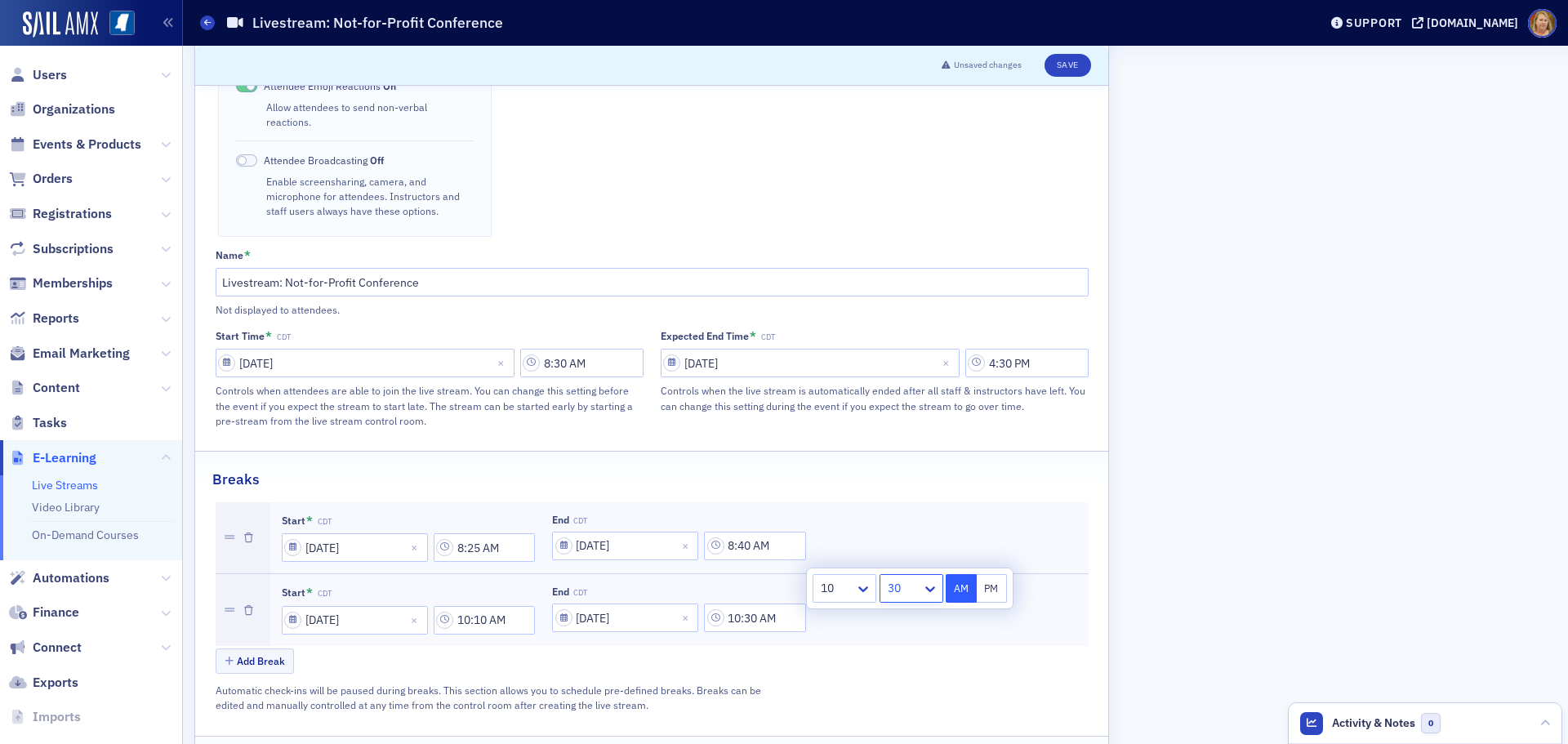
click at [960, 595] on button "AM" at bounding box center [961, 589] width 31 height 29
click at [254, 648] on button "Add Break" at bounding box center [255, 660] width 79 height 25
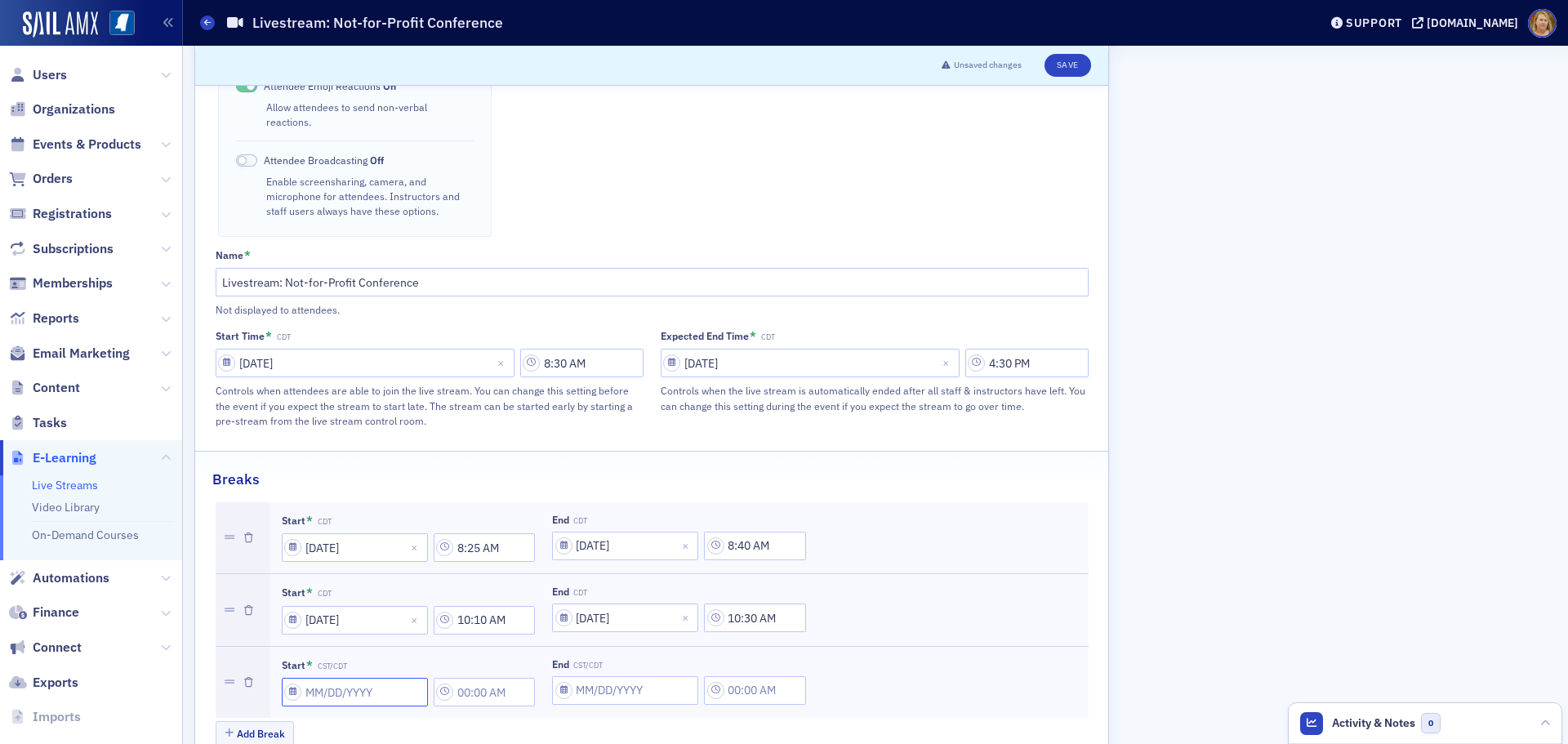
click at [308, 678] on input "Start * CST/CDT" at bounding box center [354, 692] width 147 height 29
select select "7"
select select "2025"
click at [368, 423] on select "January February March April May June July August September October November De…" at bounding box center [334, 425] width 96 height 31
select select "8"
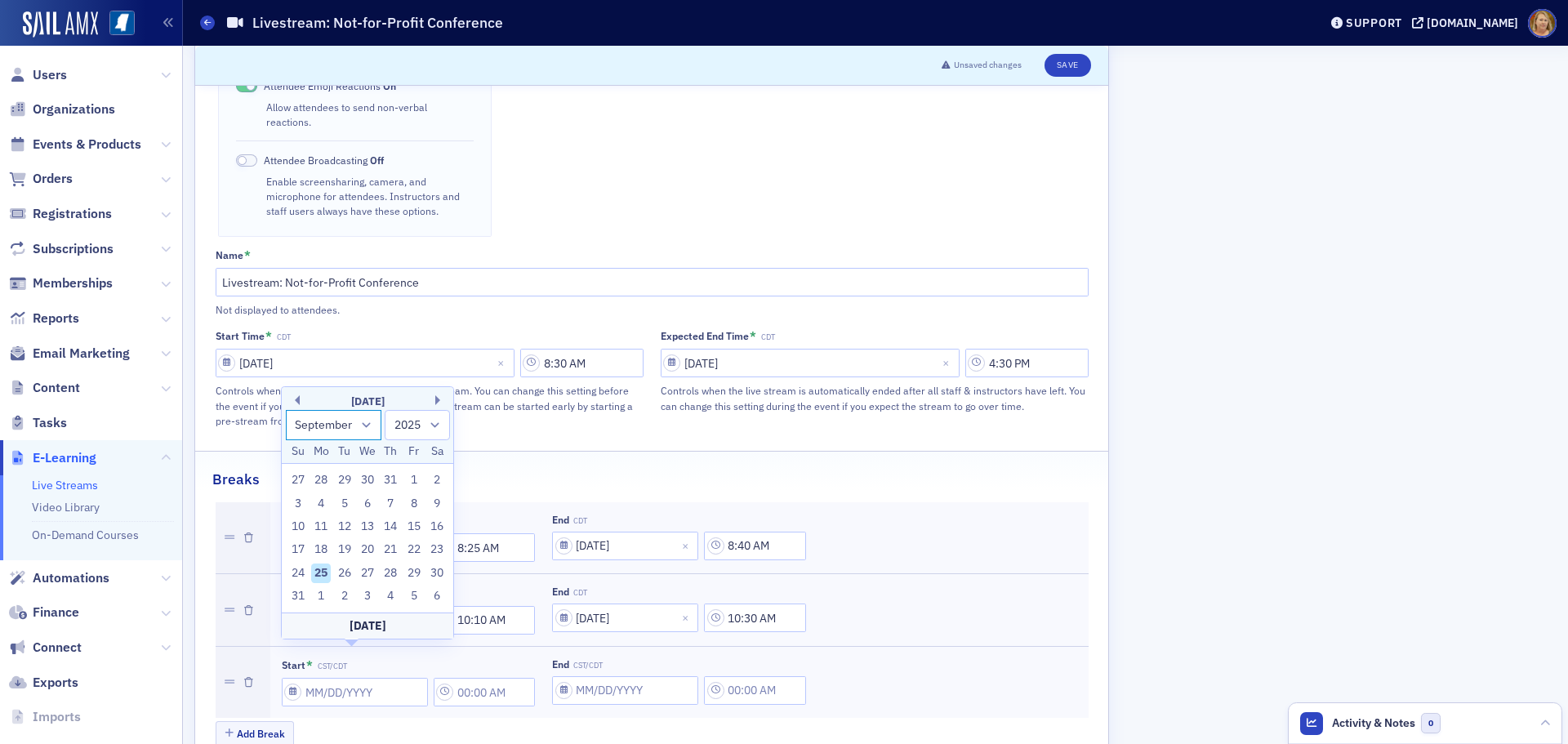
click at [286, 432] on select "January February March April May June July August September October November De…" at bounding box center [334, 425] width 96 height 31
click at [391, 568] on div "25" at bounding box center [391, 573] width 20 height 20
type input "[DATE]"
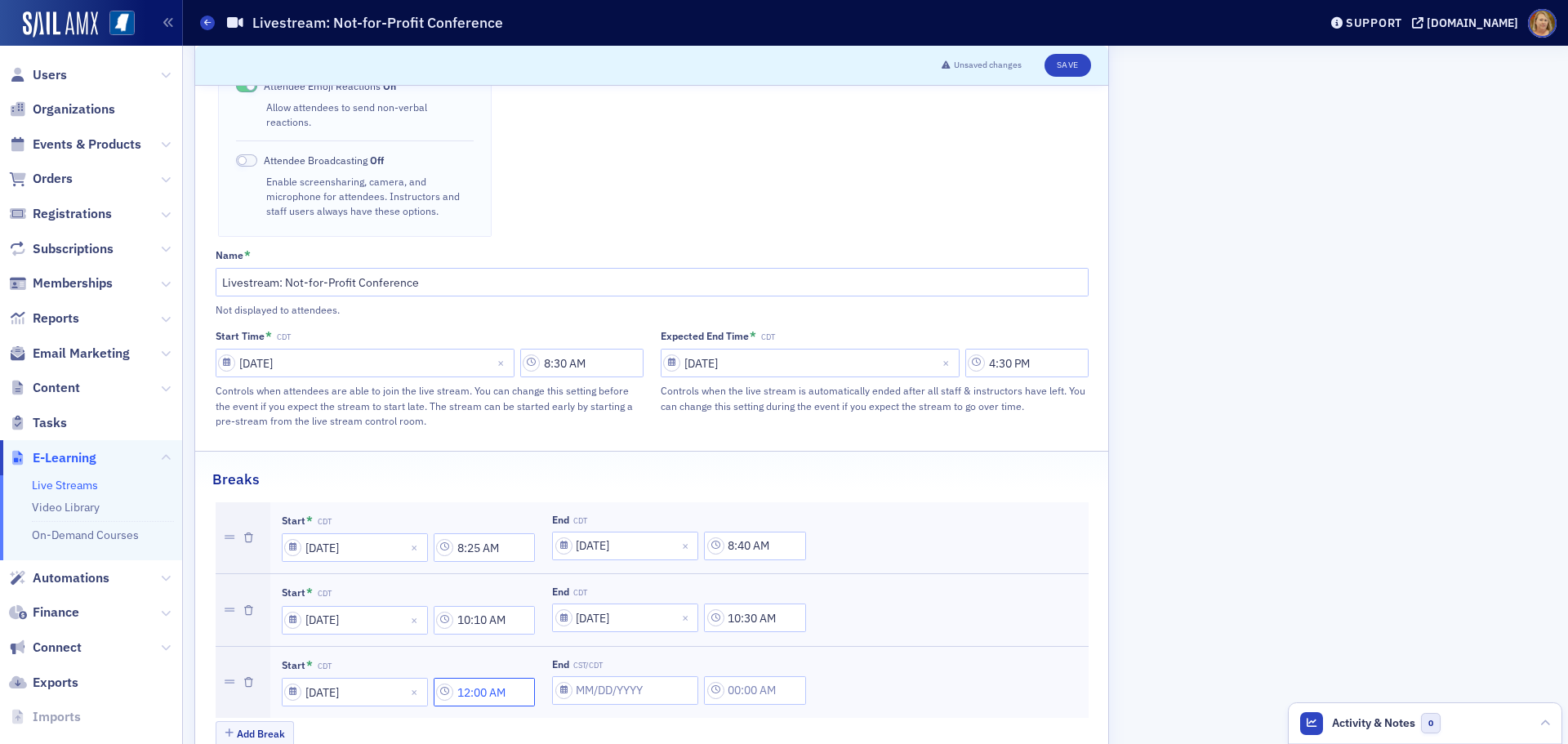
click at [477, 678] on input "12:00 AM" at bounding box center [485, 692] width 102 height 29
click at [714, 663] on button "PM" at bounding box center [721, 661] width 31 height 29
type input "12:00 PM"
click at [699, 721] on div "Add Break" at bounding box center [652, 735] width 873 height 29
select select "7"
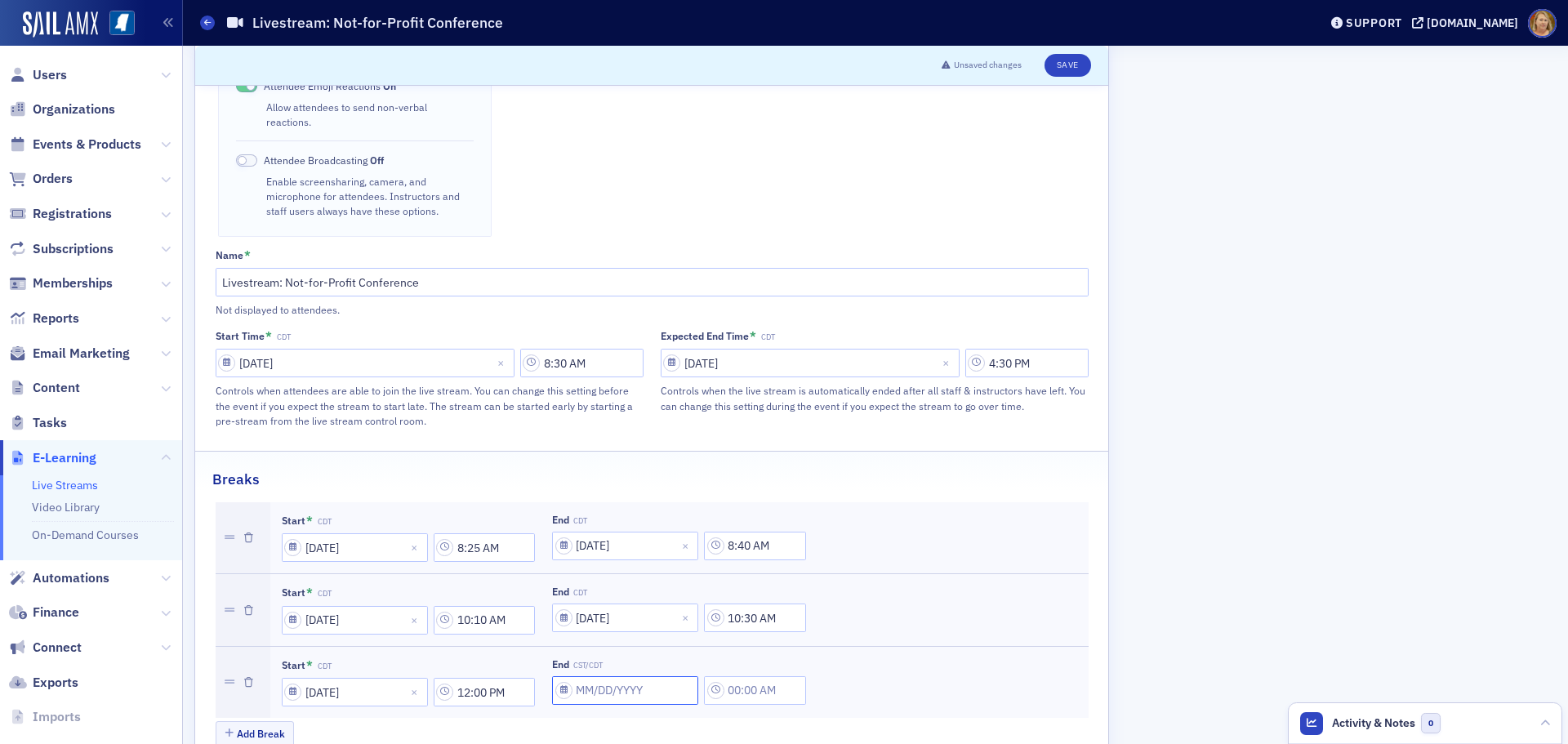
select select "2025"
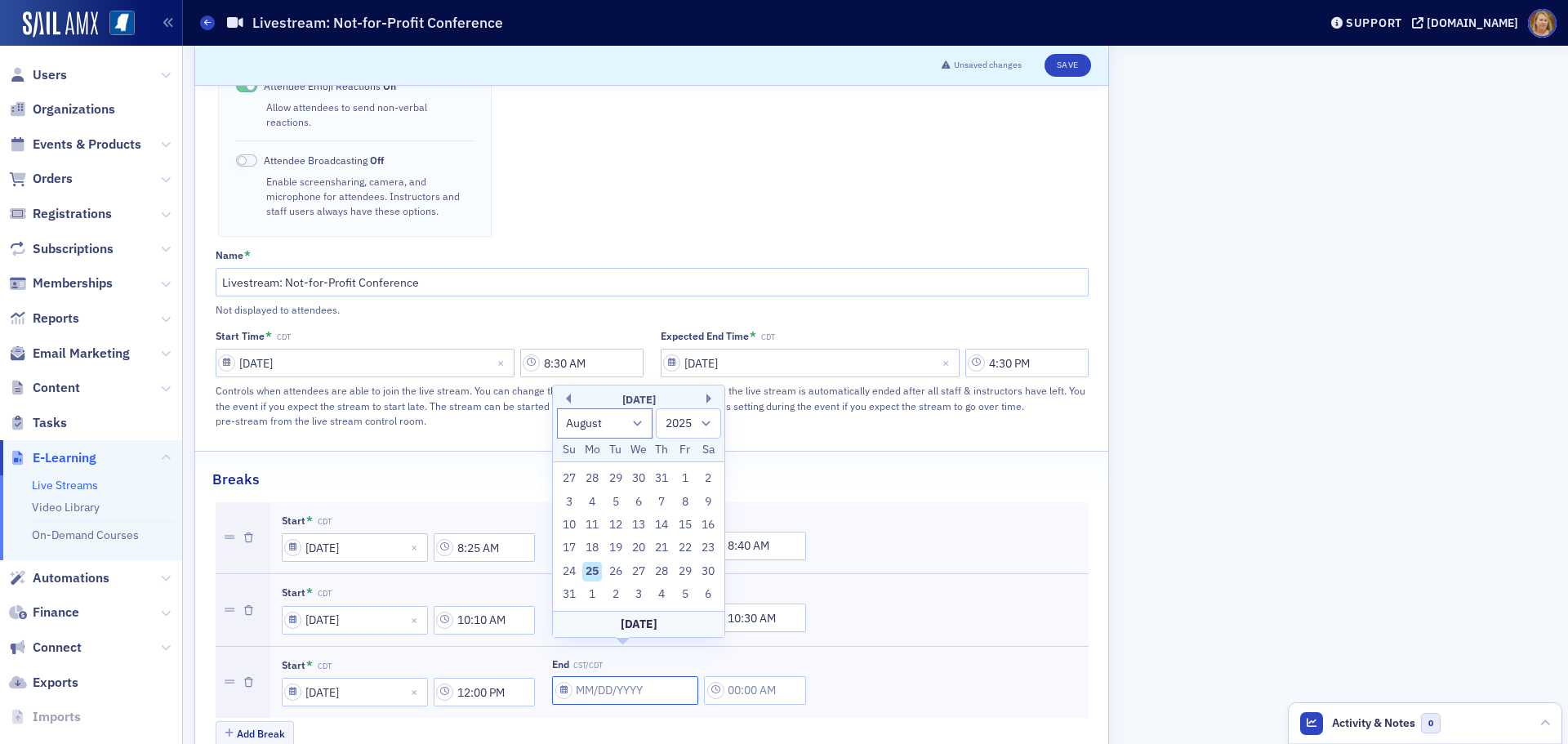
click at [579, 676] on input "End CST/CDT" at bounding box center [625, 690] width 147 height 29
click at [588, 432] on select "January February March April May June July August September October November De…" at bounding box center [605, 423] width 96 height 31
select select "8"
click at [557, 431] on select "January February March April May June July August September October November De…" at bounding box center [605, 423] width 96 height 31
click at [662, 570] on div "25" at bounding box center [663, 571] width 20 height 20
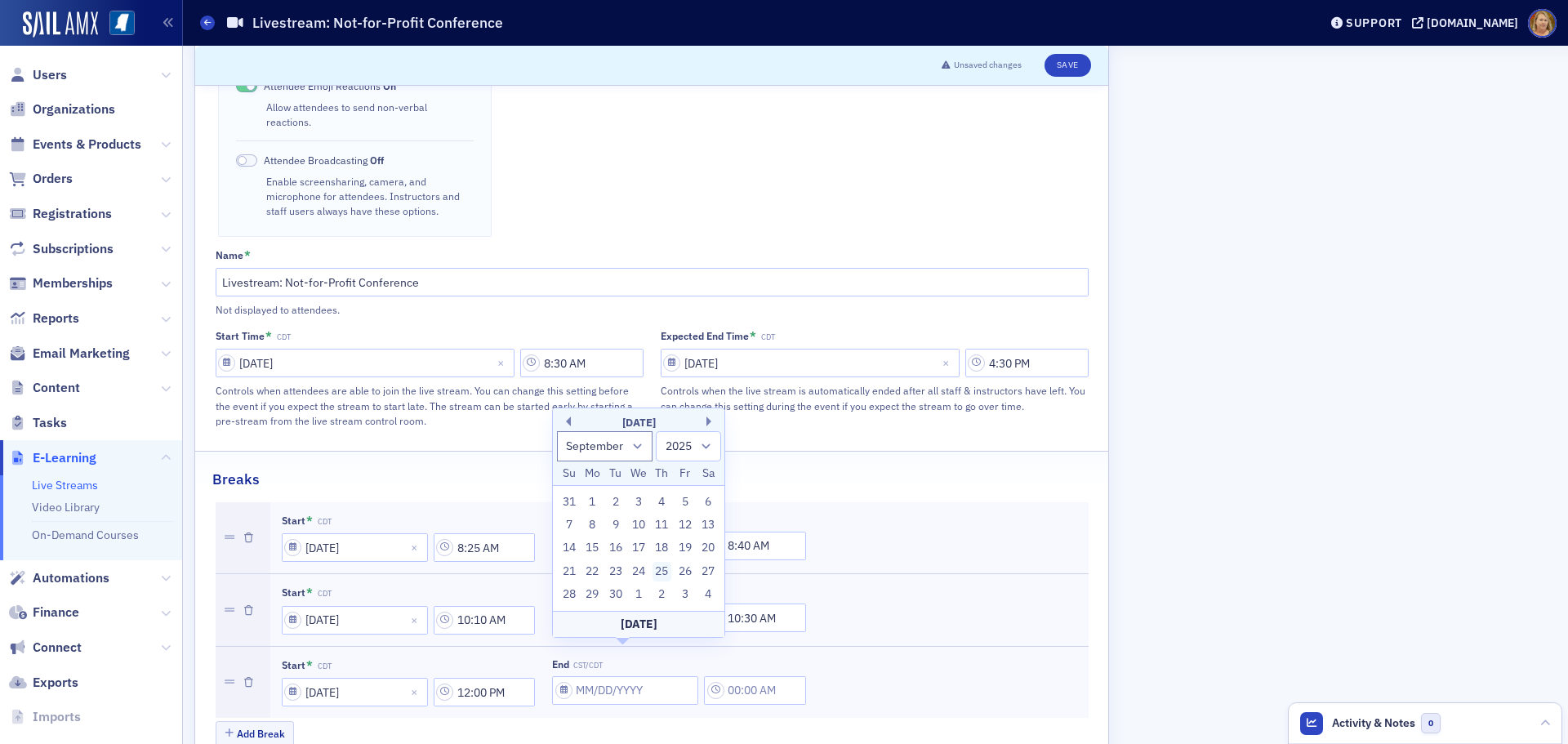
type input "[DATE]"
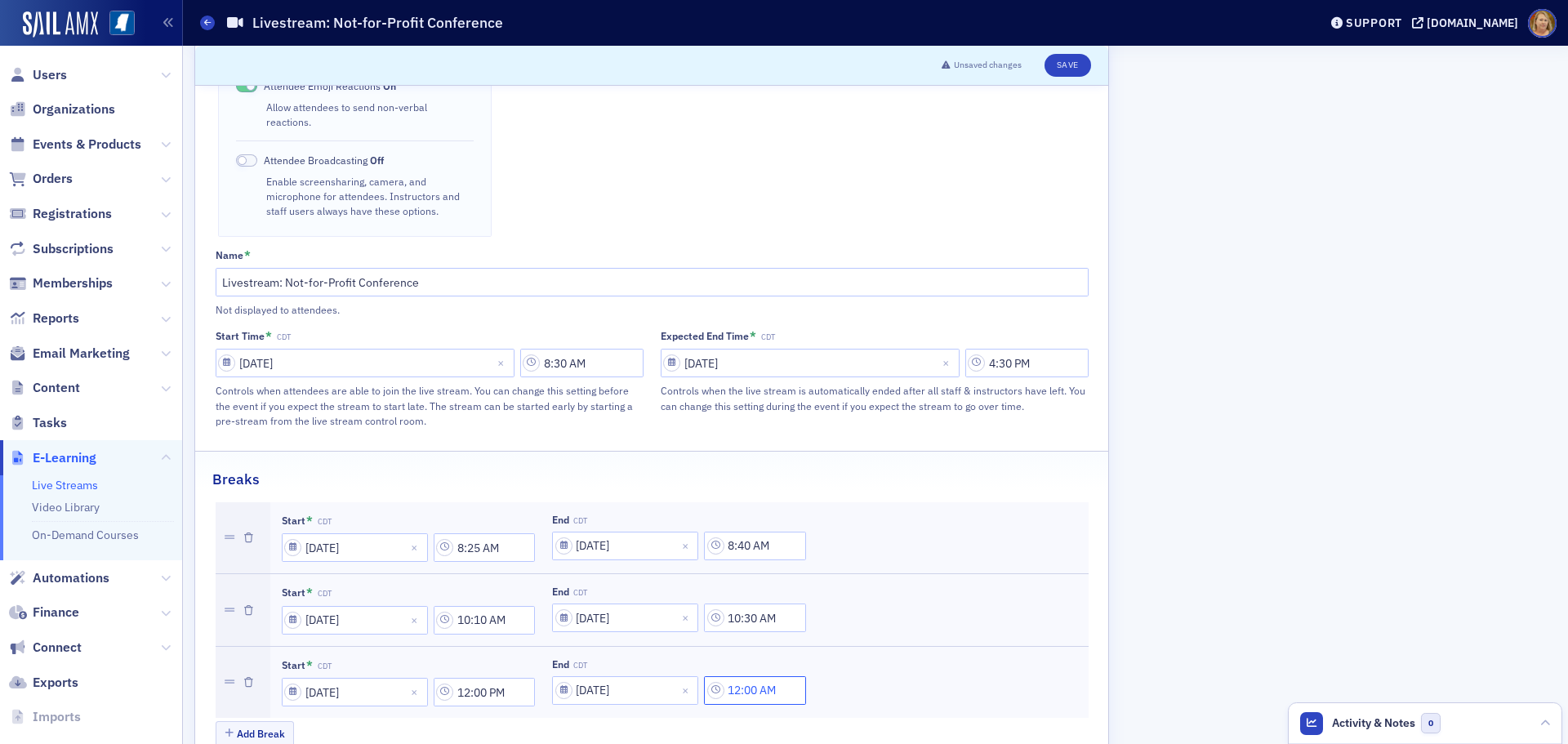
click at [743, 676] on input "12:00 AM" at bounding box center [755, 690] width 102 height 29
click at [700, 625] on div at bounding box center [685, 624] width 34 height 21
click at [682, 362] on div "1" at bounding box center [693, 367] width 42 height 17
click at [844, 614] on button "PM" at bounding box center [841, 625] width 31 height 29
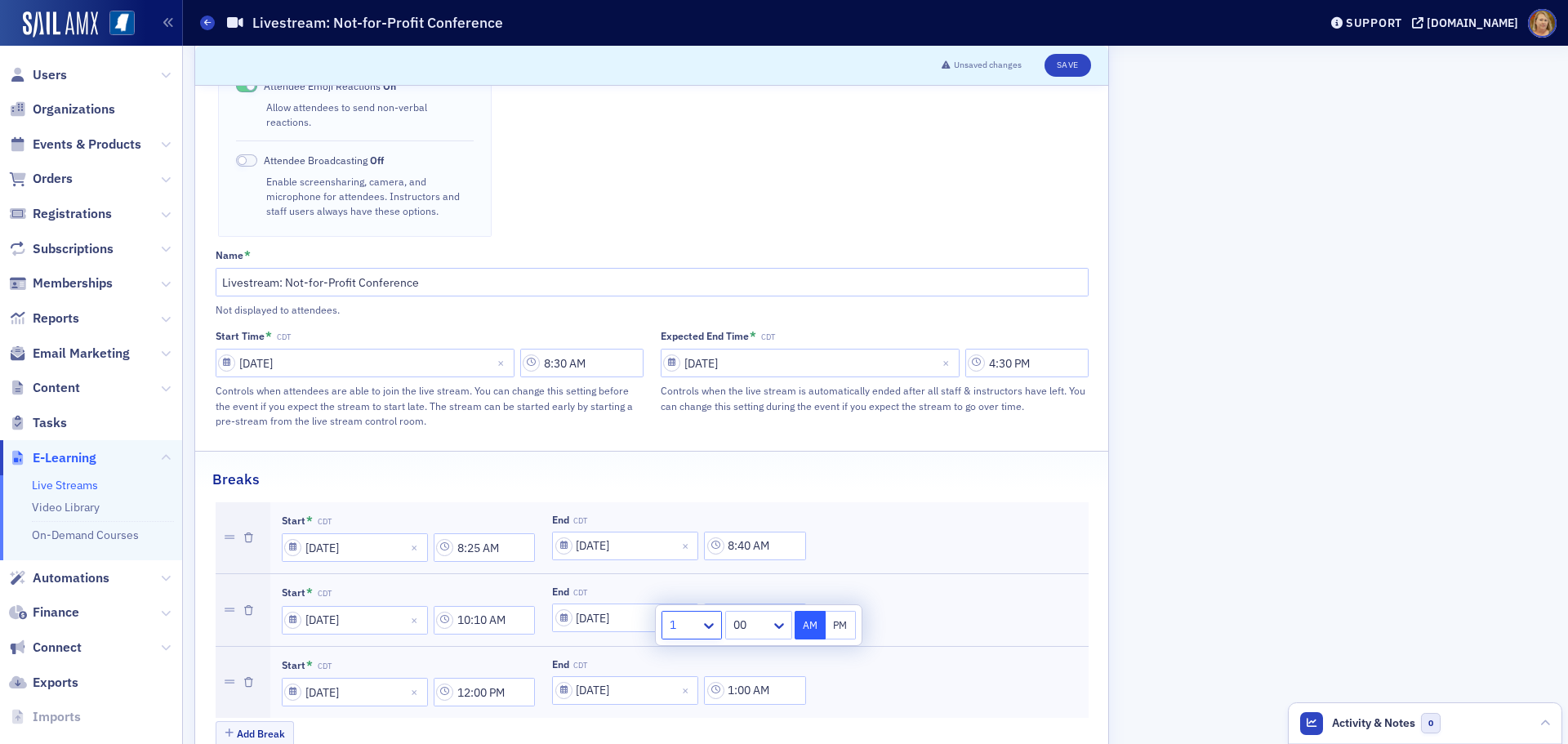
type input "1:00 PM"
click at [263, 721] on button "Add Break" at bounding box center [255, 733] width 79 height 25
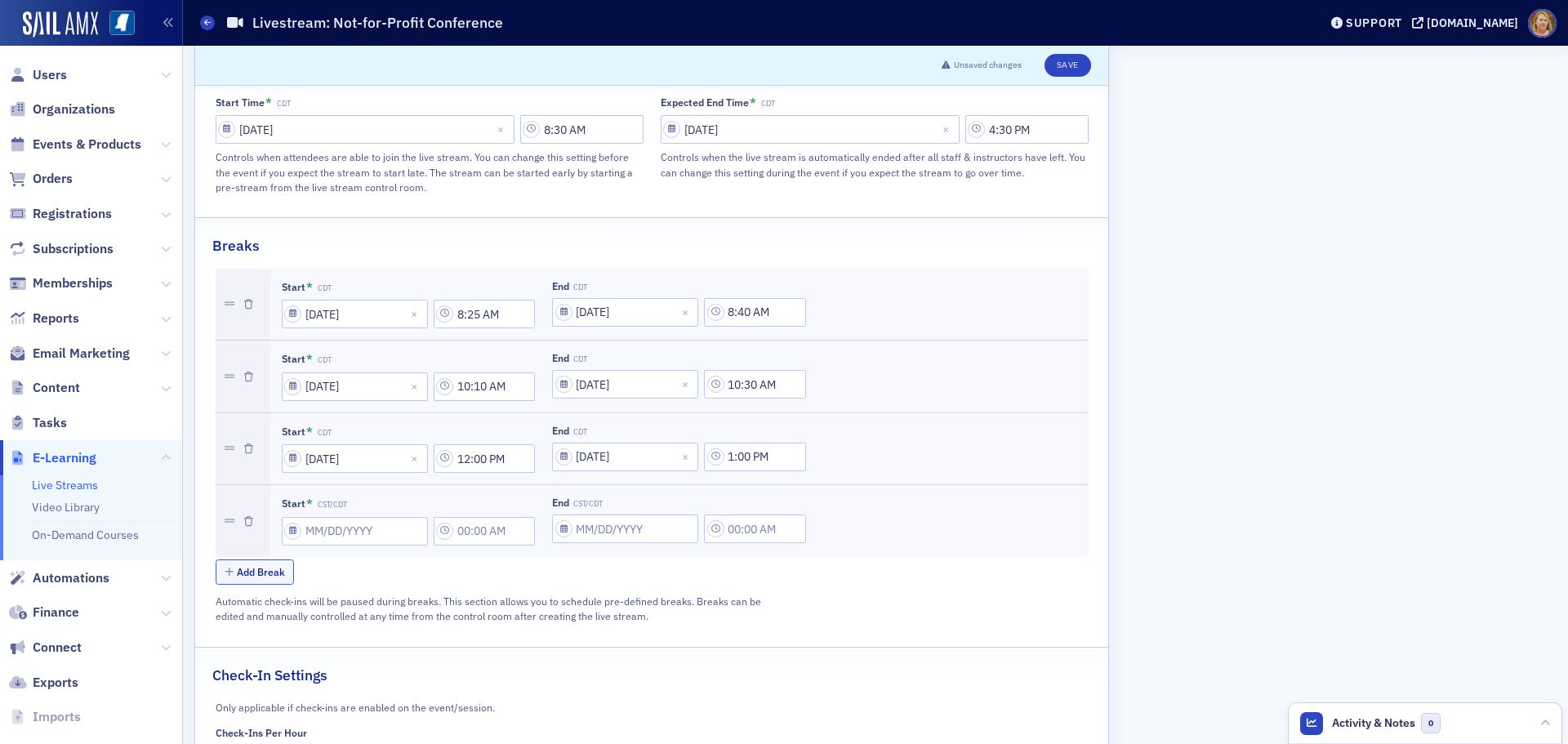
scroll to position [885, 0]
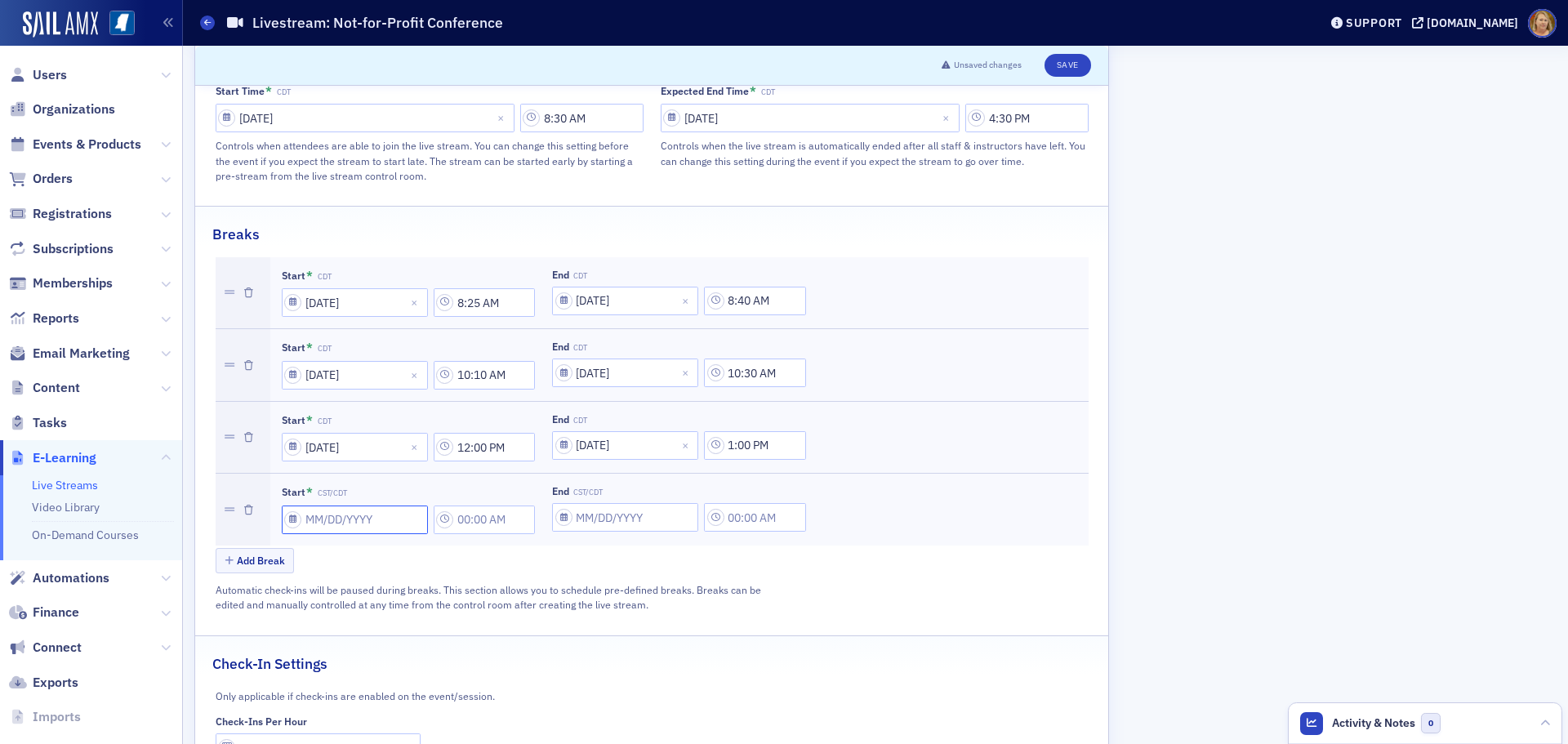
click at [314, 505] on input "Start * CST/CDT" at bounding box center [354, 519] width 147 height 29
select select "7"
select select "2025"
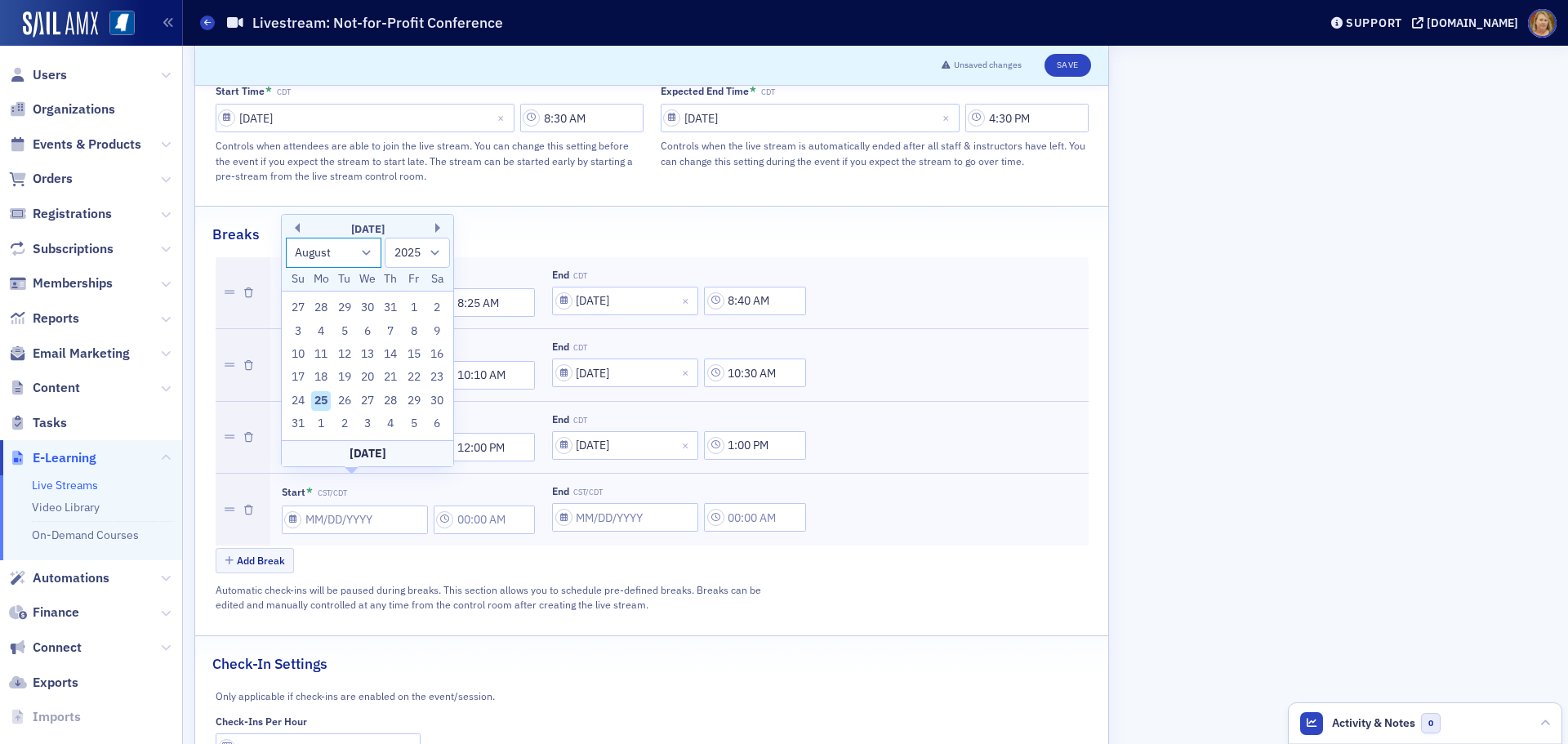
click at [368, 254] on select "January February March April May June July August September October November De…" at bounding box center [334, 252] width 96 height 31
select select "8"
click at [286, 261] on select "January February March April May June July August September October November De…" at bounding box center [334, 252] width 96 height 31
click at [390, 398] on div "25" at bounding box center [391, 401] width 20 height 20
type input "[DATE]"
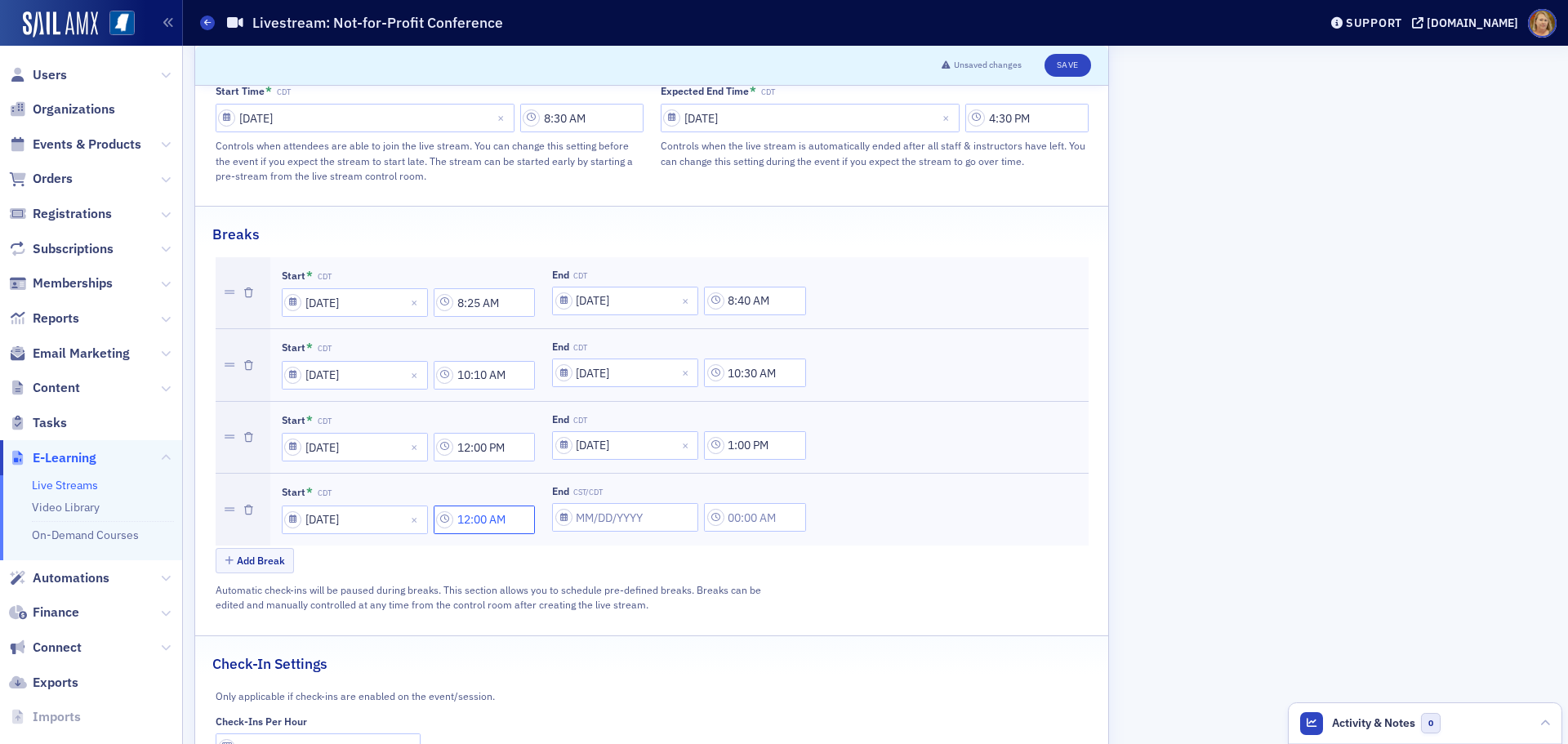
click at [475, 505] on input "12:00 AM" at bounding box center [485, 519] width 102 height 29
click at [567, 493] on div at bounding box center [566, 489] width 34 height 21
click at [565, 557] on div "2" at bounding box center [573, 555] width 42 height 17
click at [623, 496] on div at bounding box center [630, 489] width 38 height 21
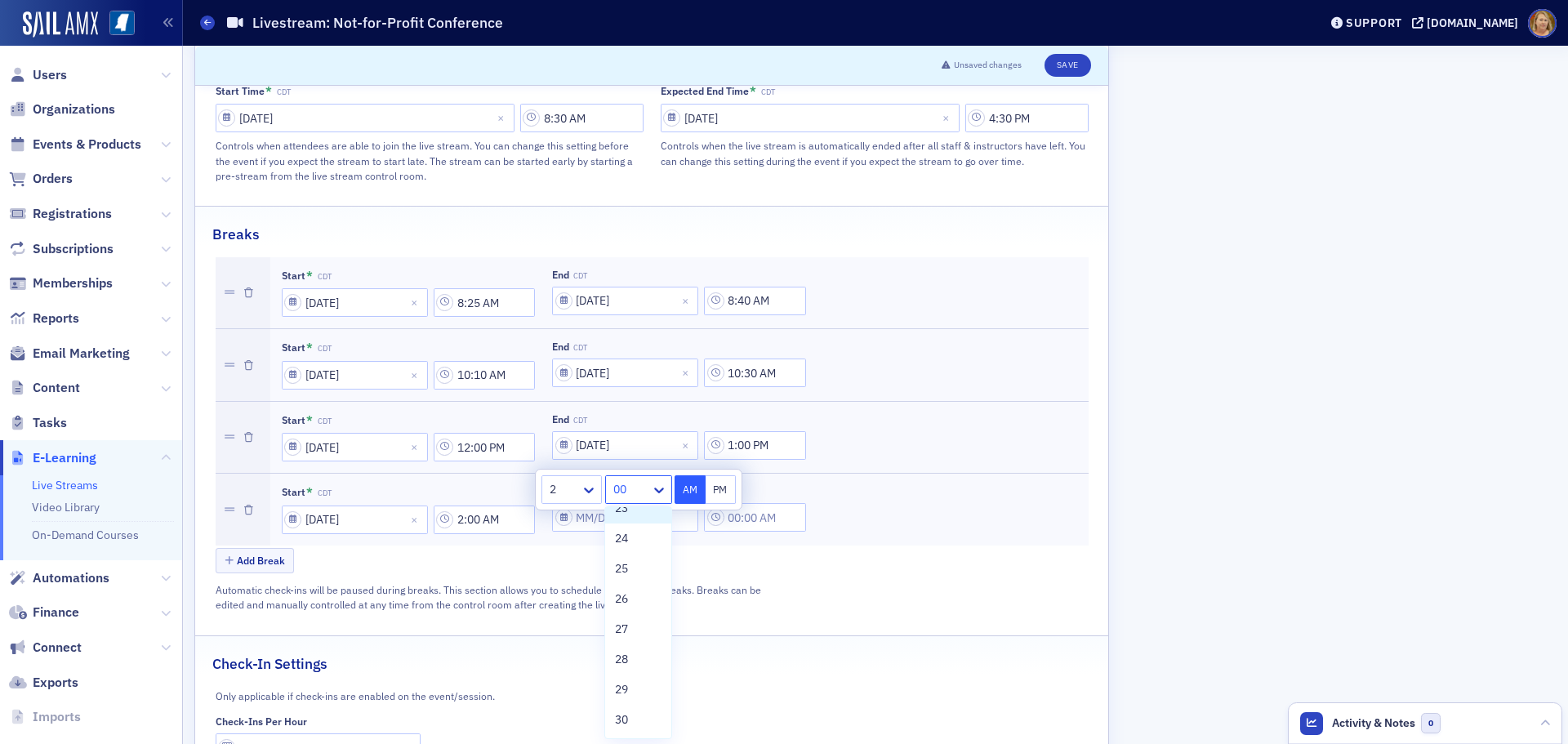
scroll to position [735, 0]
click at [629, 548] on div "25" at bounding box center [637, 545] width 46 height 17
click at [628, 482] on div at bounding box center [630, 489] width 38 height 21
click at [631, 687] on div "35" at bounding box center [637, 684] width 46 height 17
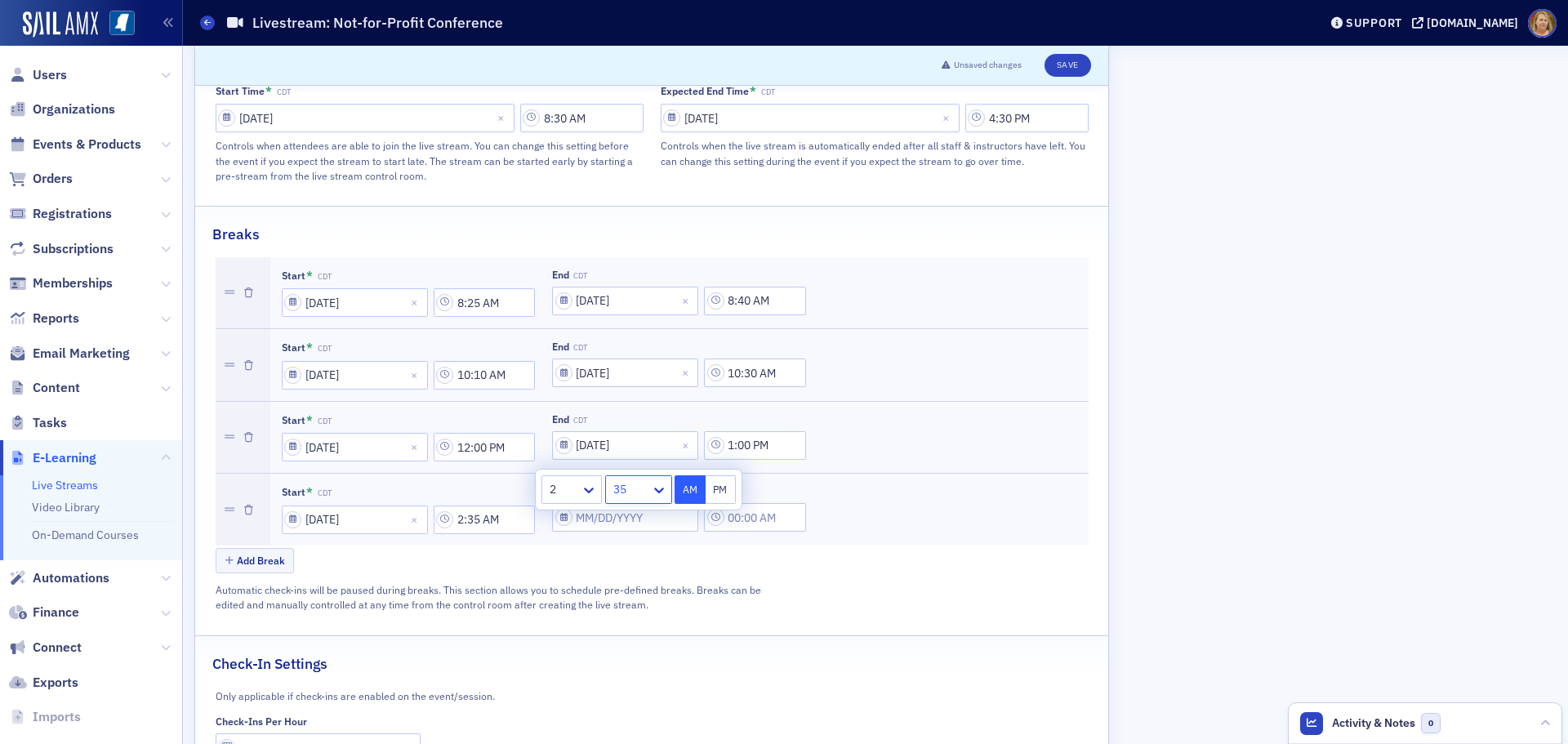
click at [717, 481] on button "PM" at bounding box center [721, 490] width 31 height 29
type input "2:35 PM"
click at [710, 548] on div "Add Break" at bounding box center [652, 562] width 873 height 29
select select "7"
select select "2025"
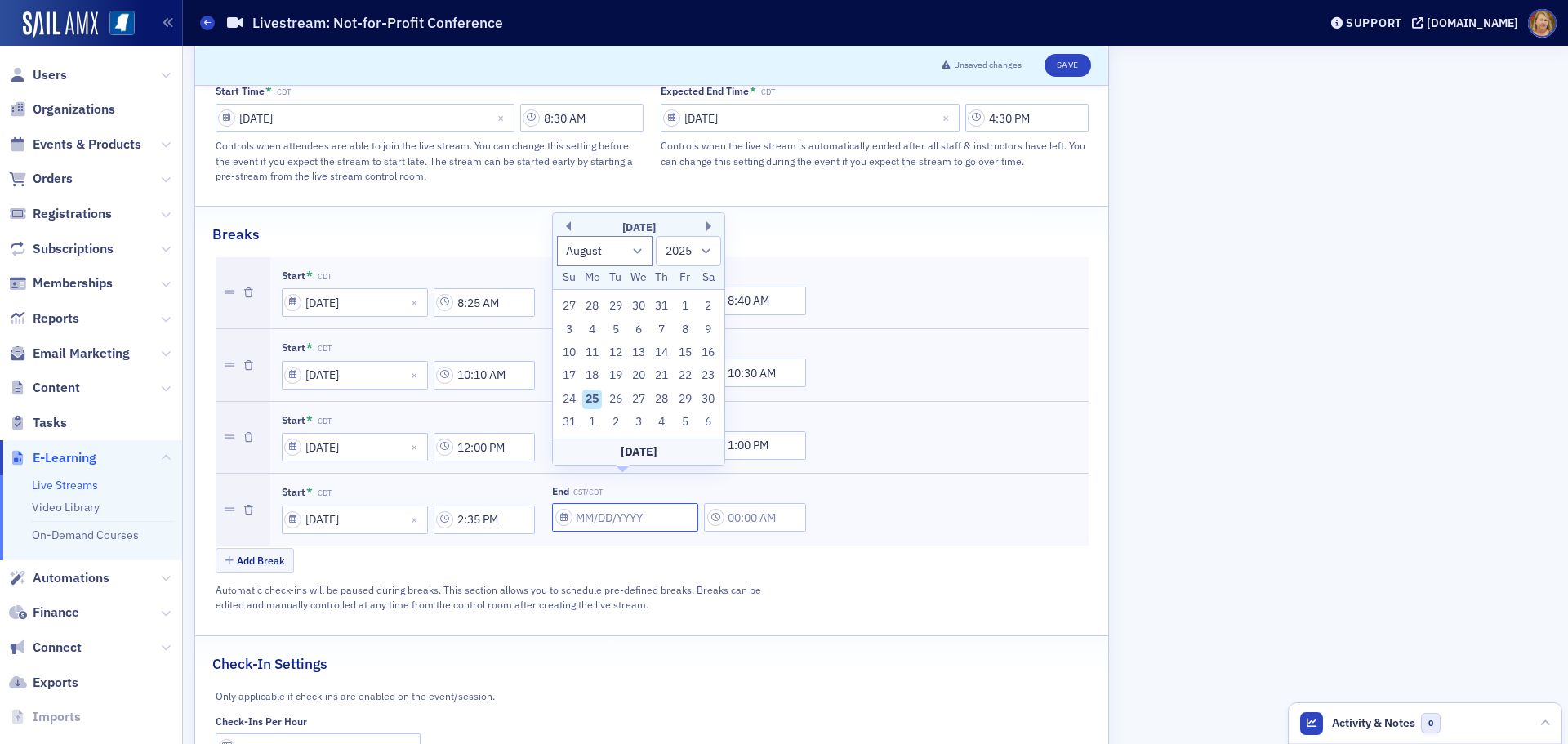
click at [600, 503] on input "End CST/CDT" at bounding box center [625, 518] width 147 height 29
click at [631, 254] on select "January February March April May June July August September October November De…" at bounding box center [605, 252] width 96 height 31
select select "8"
click at [557, 259] on select "January February March April May June July August September October November De…" at bounding box center [605, 252] width 96 height 31
click at [664, 398] on div "25" at bounding box center [663, 399] width 20 height 20
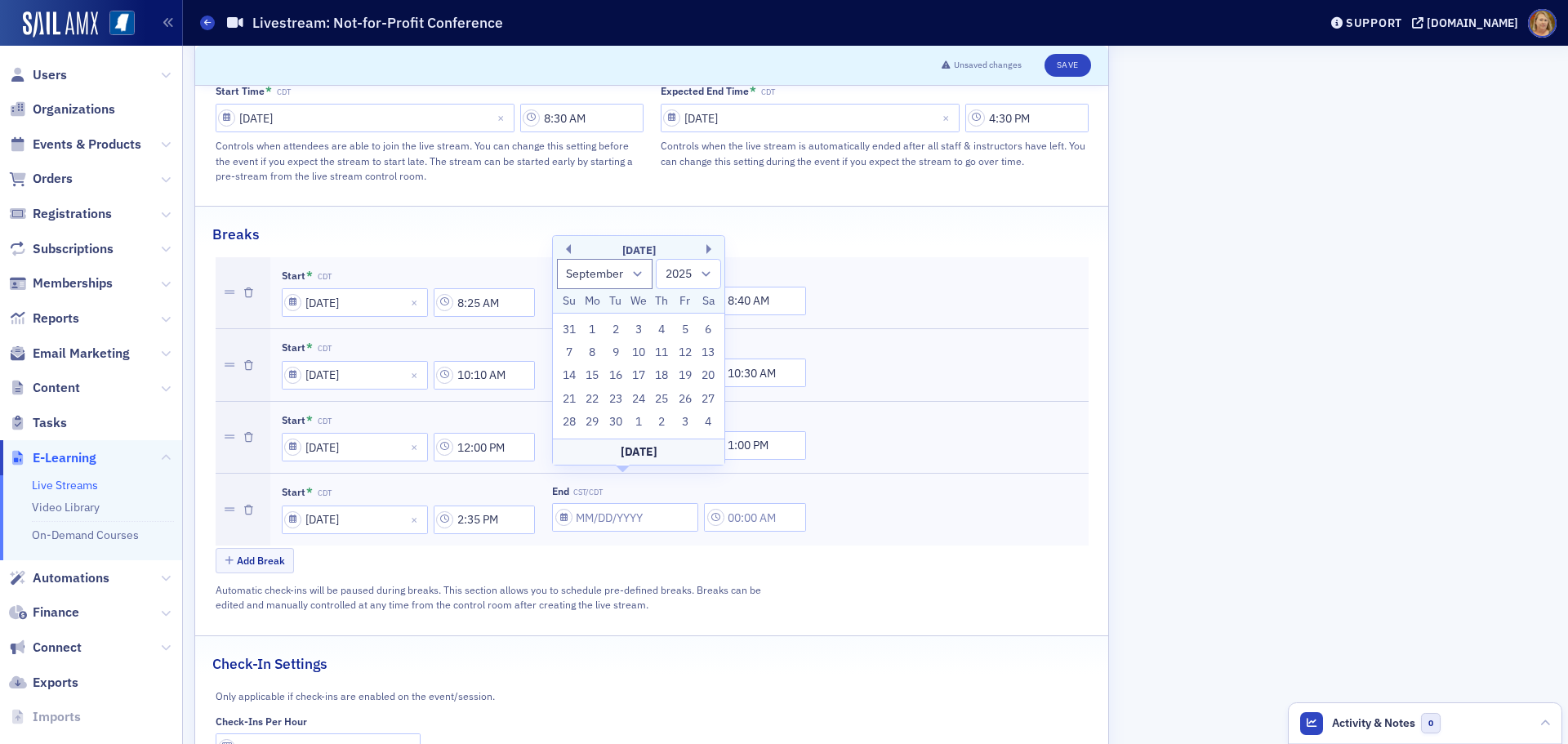
type input "[DATE]"
click at [736, 503] on input "12:00 AM" at bounding box center [755, 518] width 102 height 29
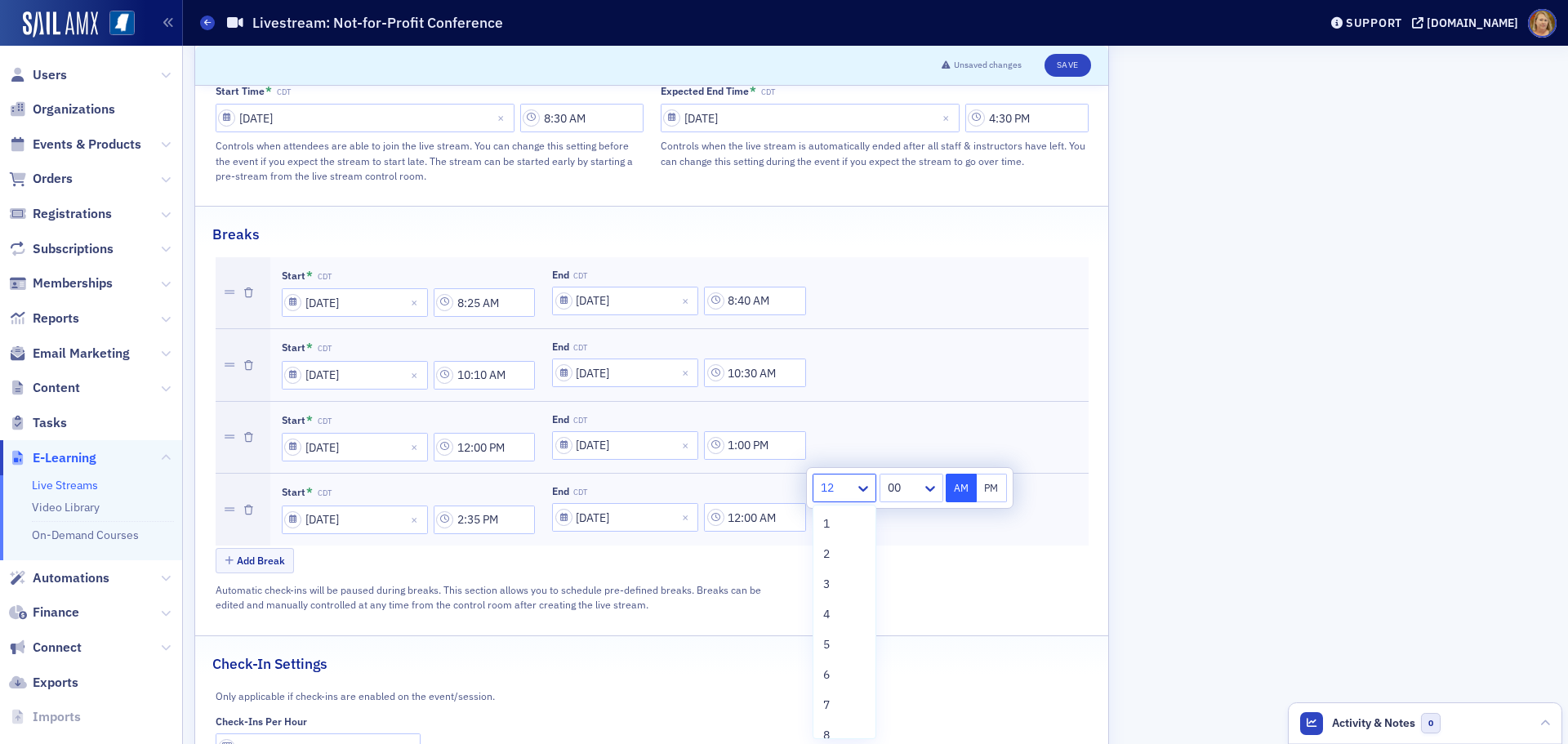
click at [833, 486] on div at bounding box center [836, 487] width 34 height 21
click at [829, 548] on span "2" at bounding box center [826, 554] width 6 height 17
click at [890, 477] on div "00" at bounding box center [900, 488] width 45 height 23
click at [901, 598] on div "55" at bounding box center [909, 598] width 46 height 17
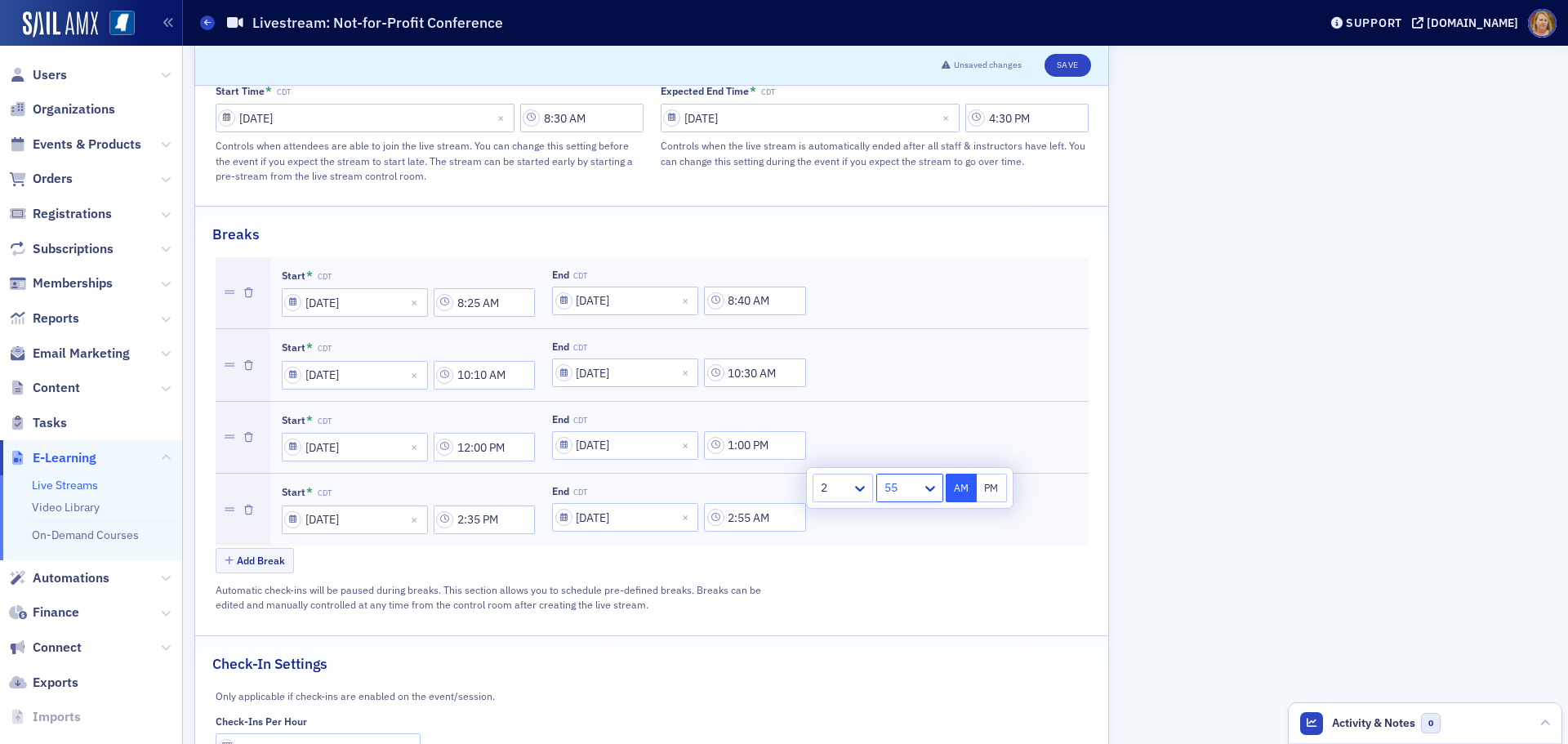
click at [997, 486] on button "PM" at bounding box center [993, 488] width 31 height 29
type input "2:55 PM"
click at [909, 549] on div "Start * CDT [DATE] 8:25 AM End CDT [DATE] 8:40 AM Start * CDT [DATE] 10:10 AM E…" at bounding box center [652, 434] width 873 height 355
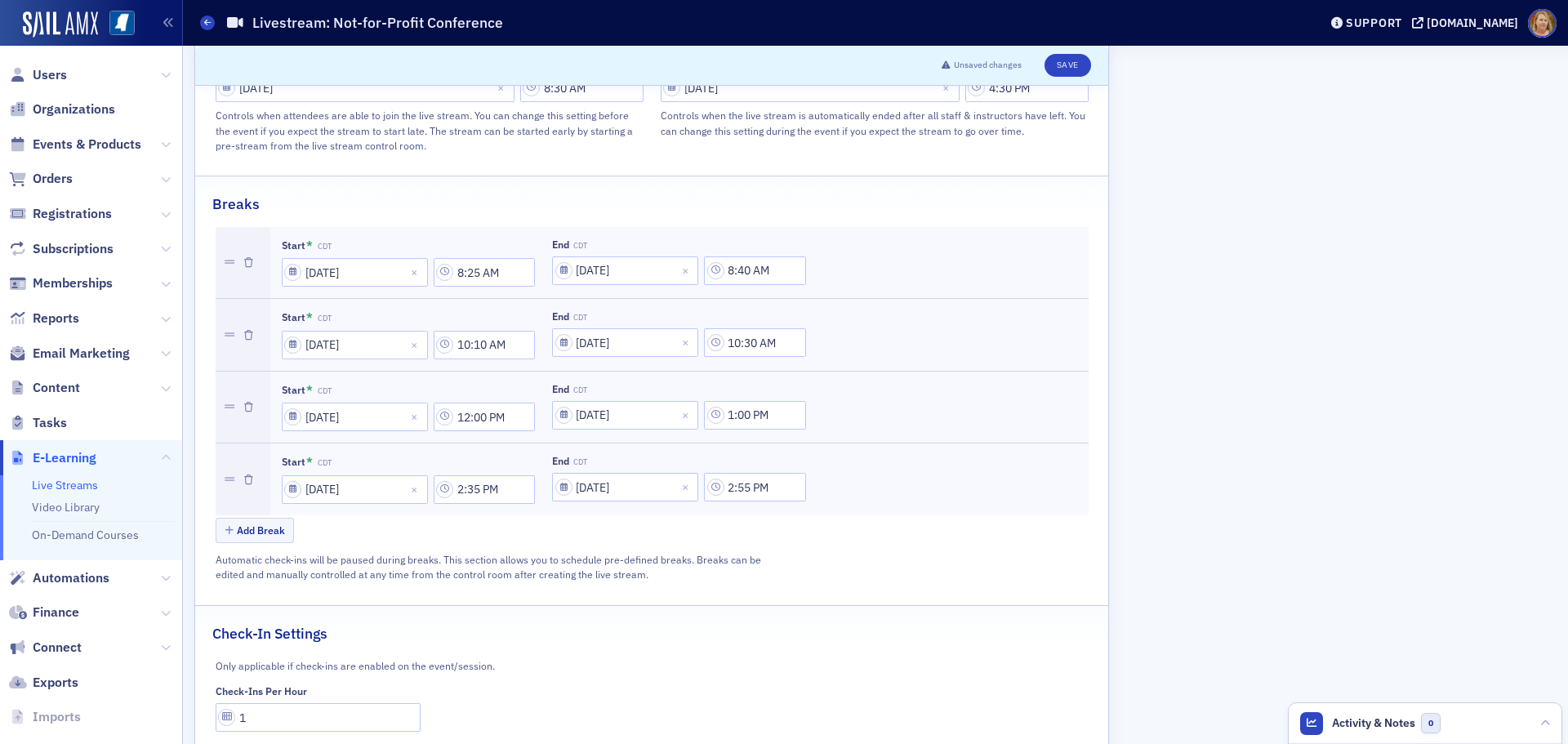
scroll to position [931, 0]
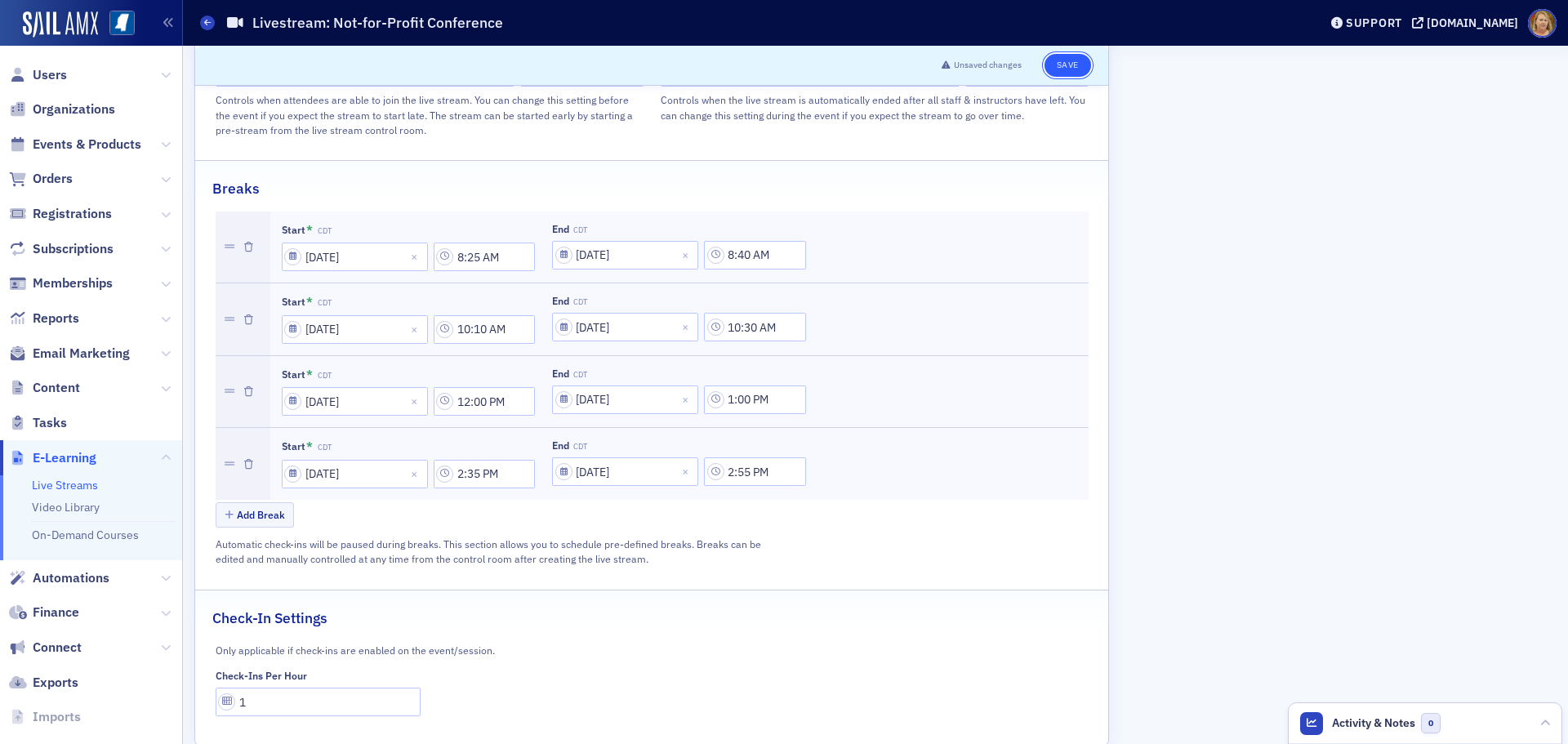
click at [1059, 60] on button "Save" at bounding box center [1068, 65] width 47 height 22
